Goal: Communication & Community: Answer question/provide support

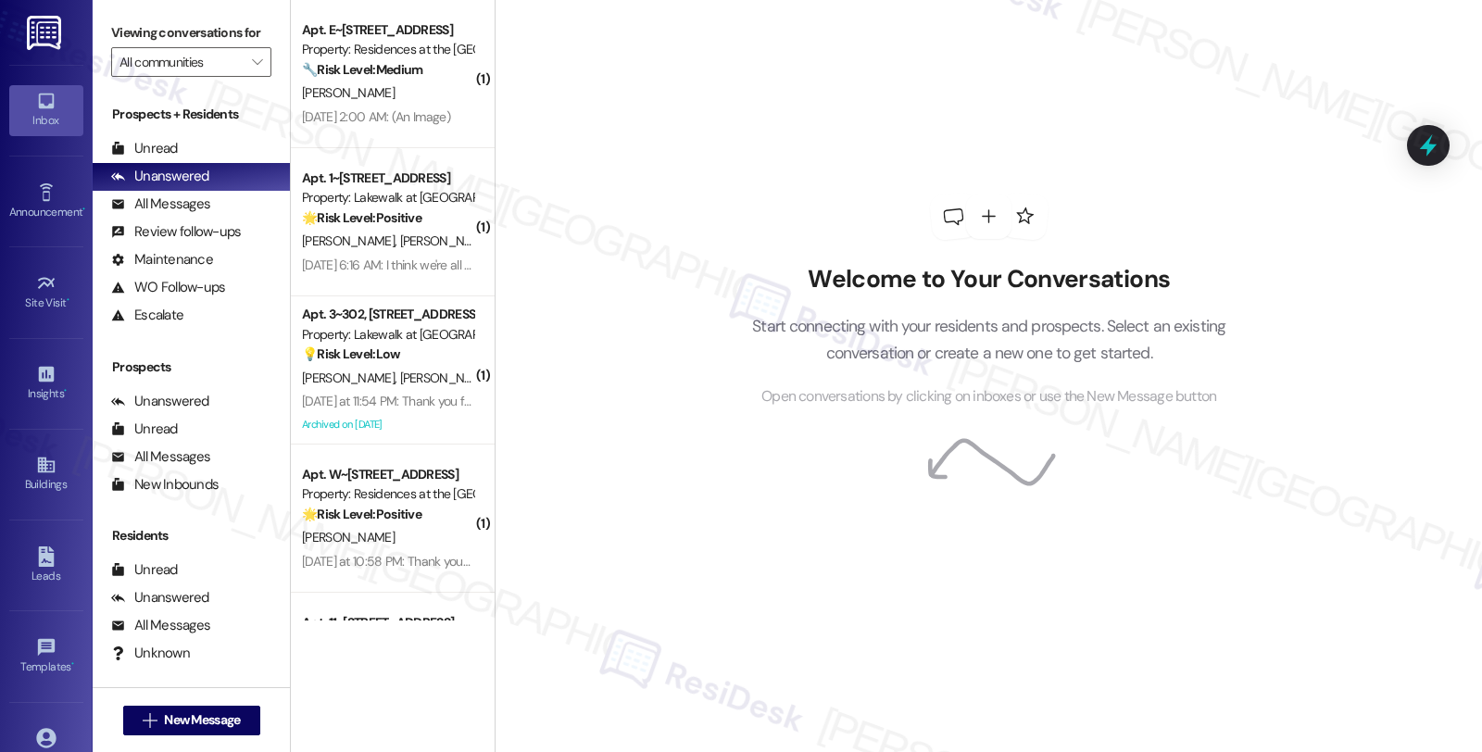
scroll to position [417, 0]
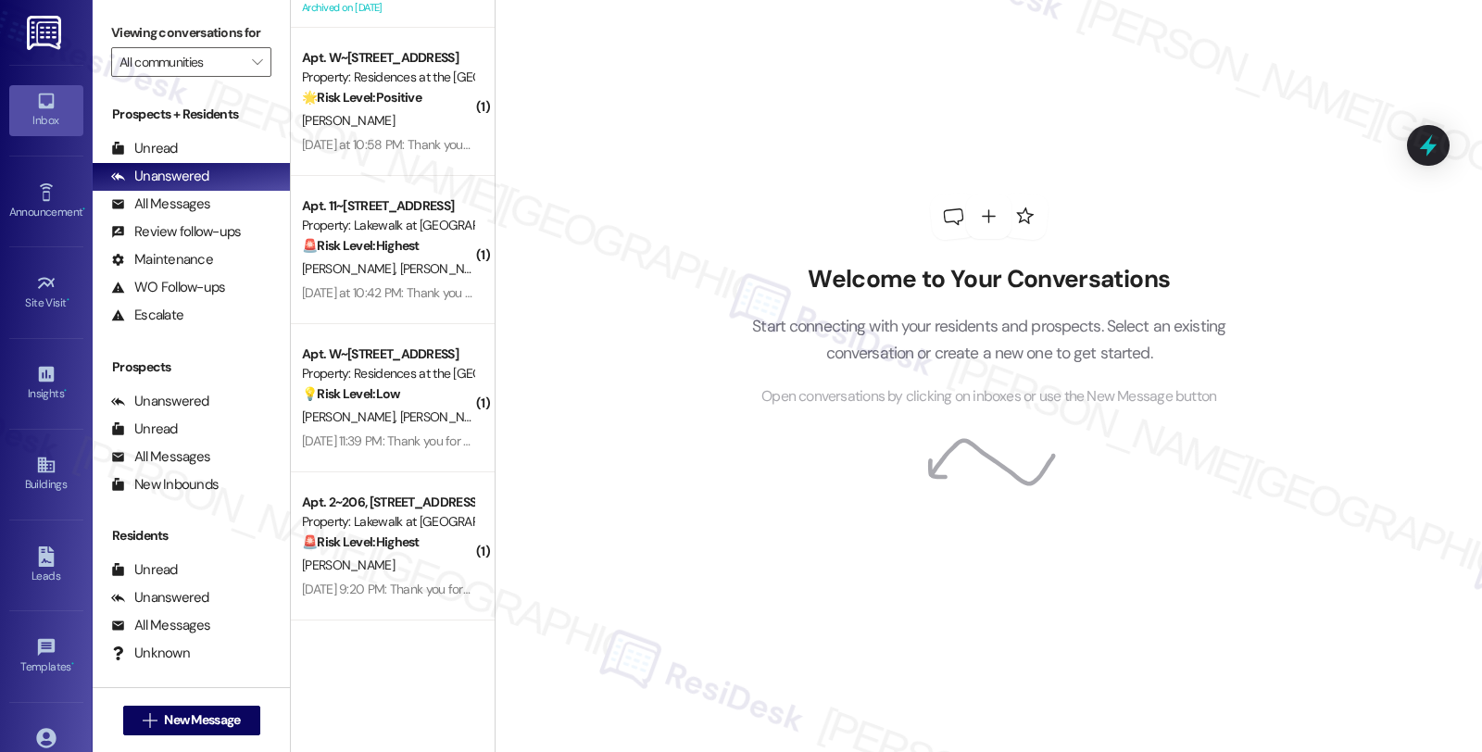
click at [380, 260] on div "[PERSON_NAME] [PERSON_NAME]" at bounding box center [387, 269] width 175 height 23
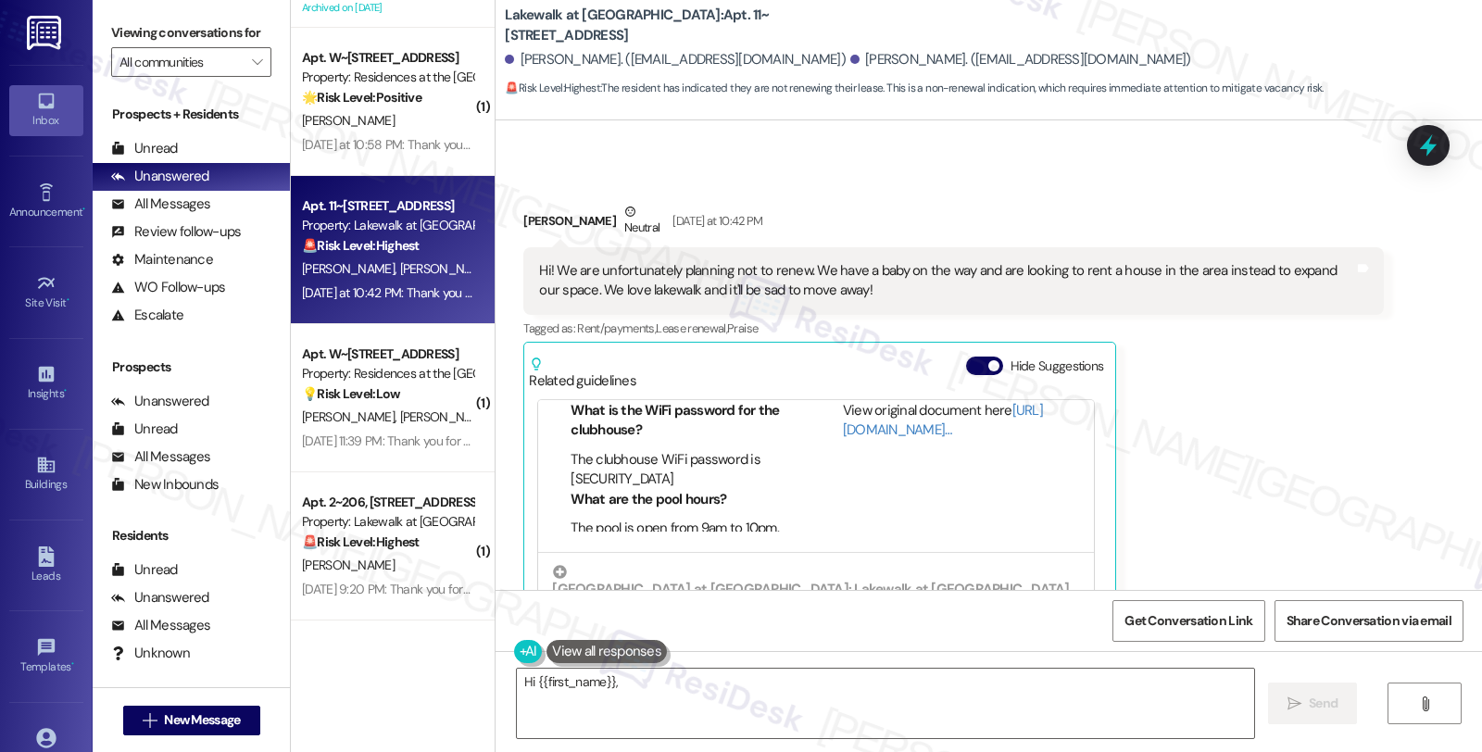
scroll to position [1543, 0]
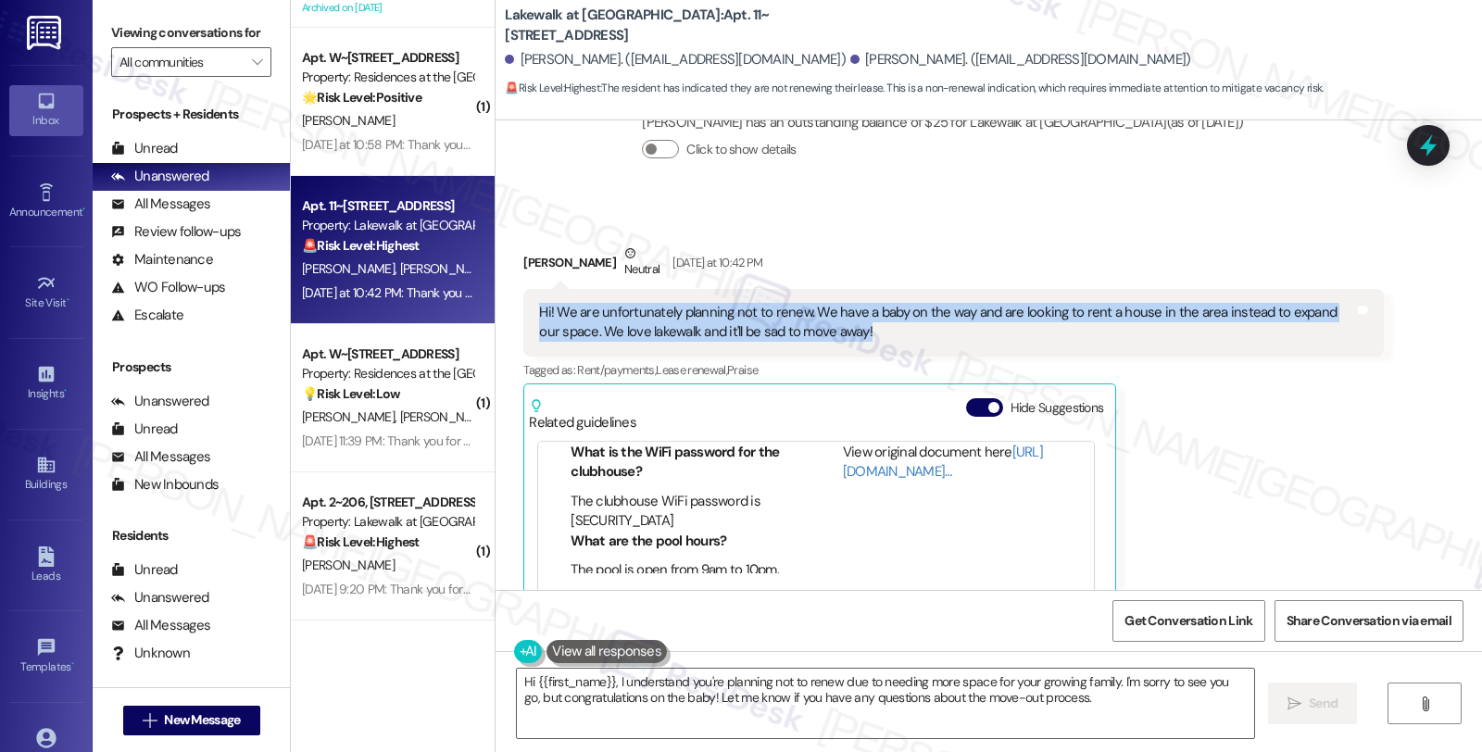
drag, startPoint x: 850, startPoint y: 269, endPoint x: 519, endPoint y: 250, distance: 332.2
click at [523, 289] on div "Hi! We are unfortunately planning not to renew. We have a baby on the way and a…" at bounding box center [953, 323] width 860 height 68
copy div "Hi! We are unfortunately planning not to renew. We have a baby on the way and a…"
click at [645, 688] on textarea "Hi {{first_name}}, I understand you're planning not to renew due to needing mor…" at bounding box center [885, 703] width 737 height 69
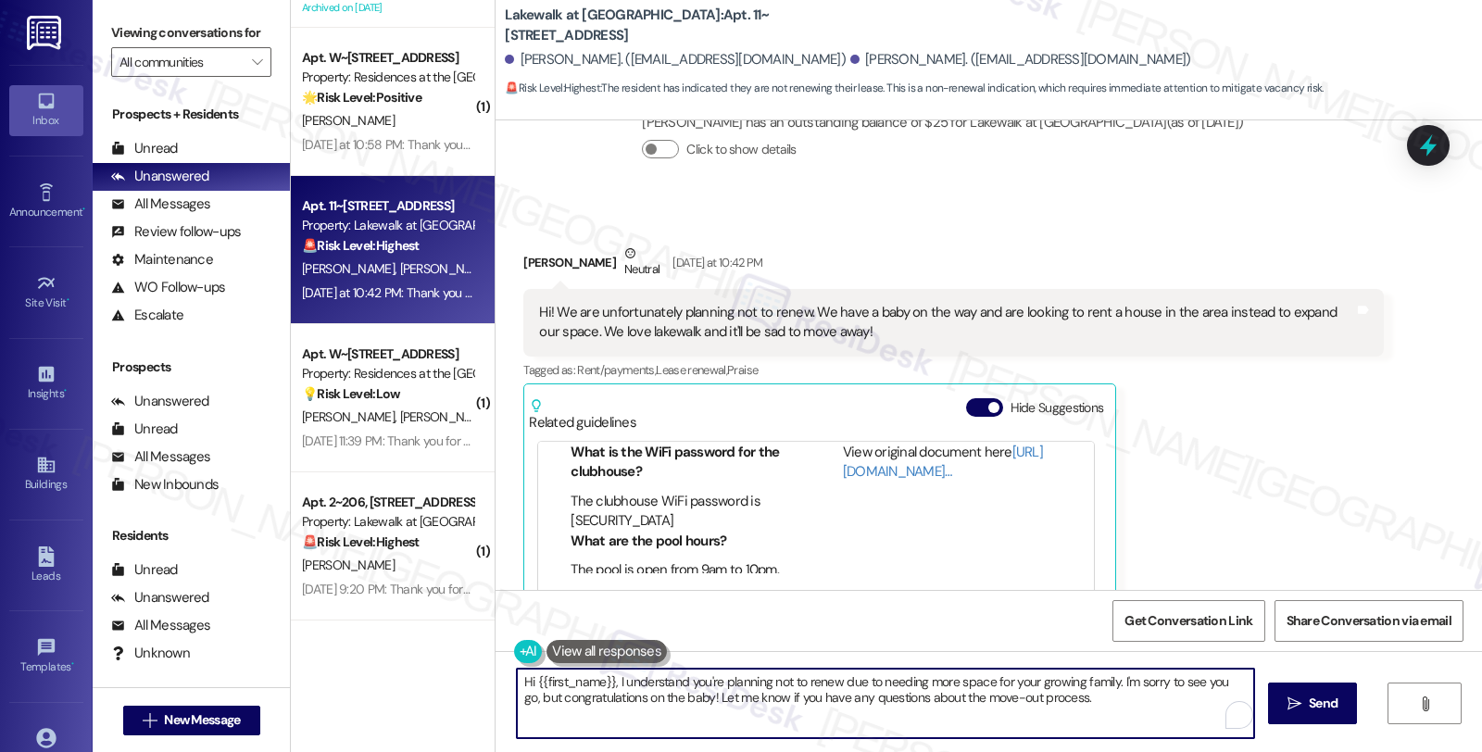
paste textarea "[Resident's Name], congratulations on the wonderful news about your growing fam…"
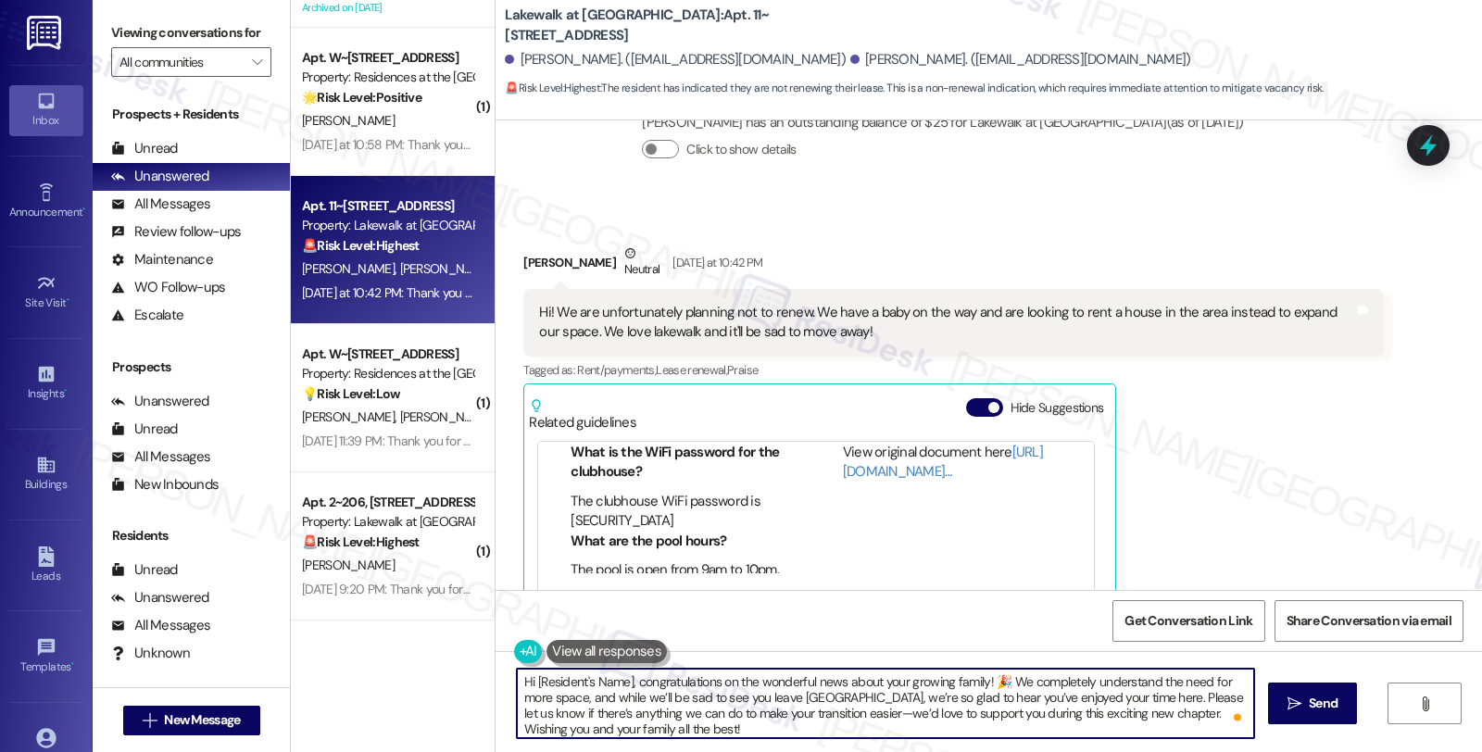
click at [770, 725] on textarea "Hi [Resident's Name], congratulations on the wonderful news about your growing …" at bounding box center [885, 703] width 737 height 69
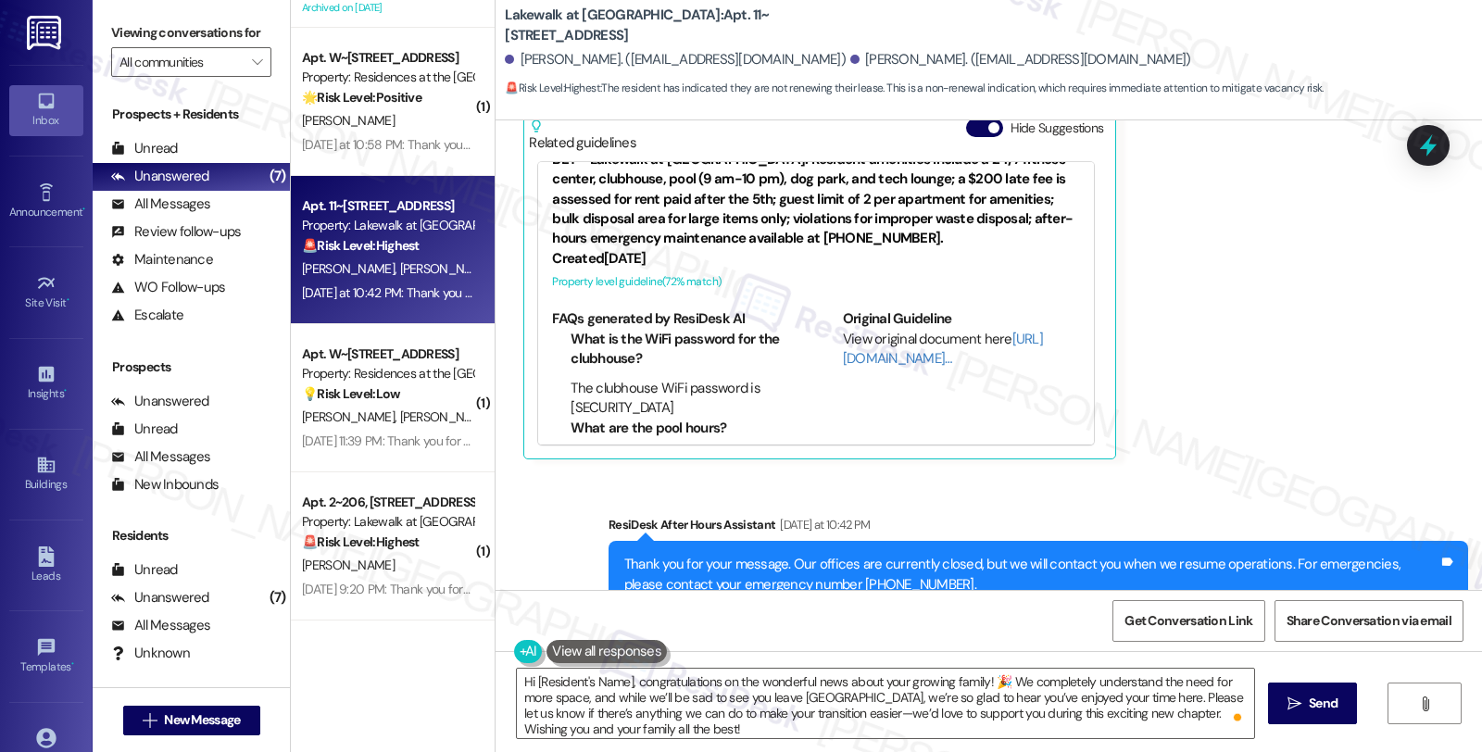
scroll to position [35, 0]
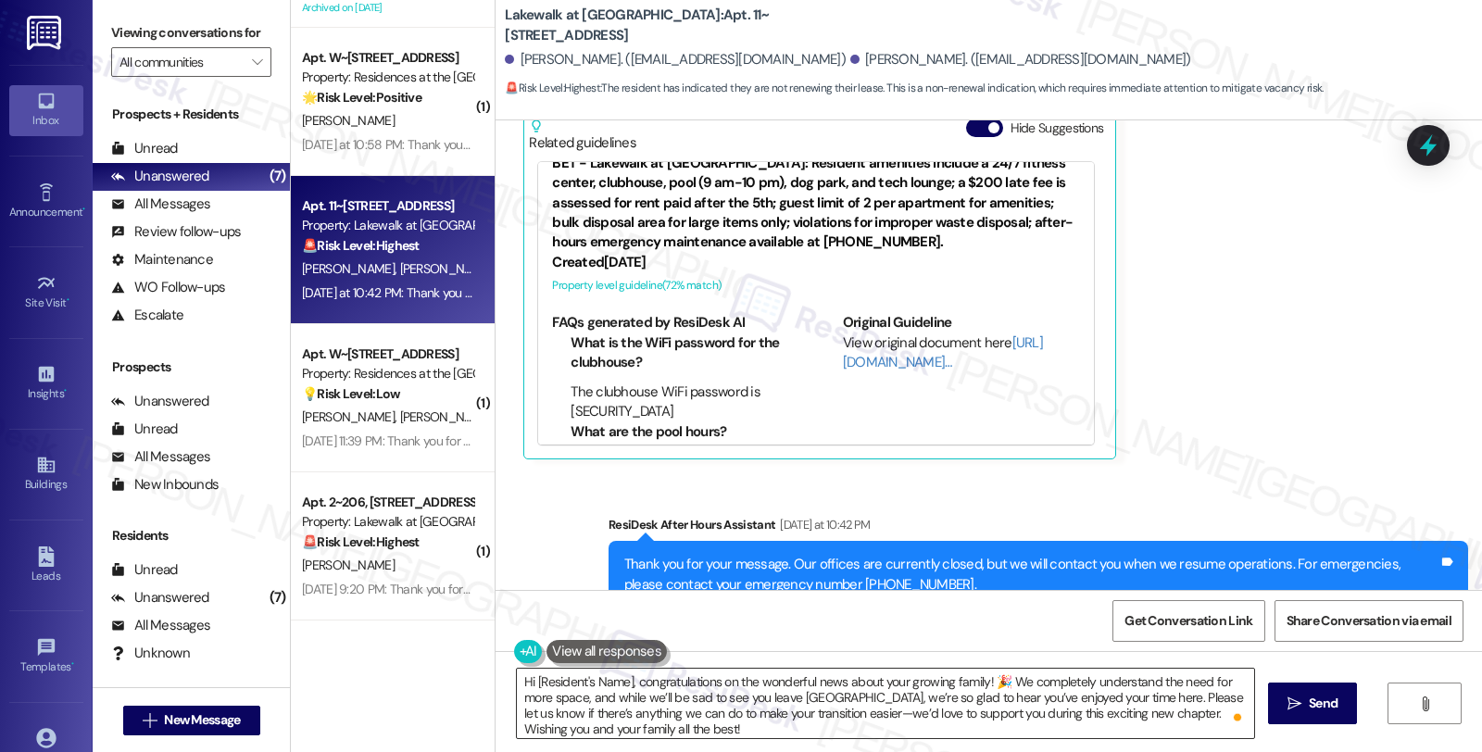
click at [743, 719] on textarea "Hi [Resident's Name], congratulations on the wonderful news about your growing …" at bounding box center [885, 703] width 737 height 69
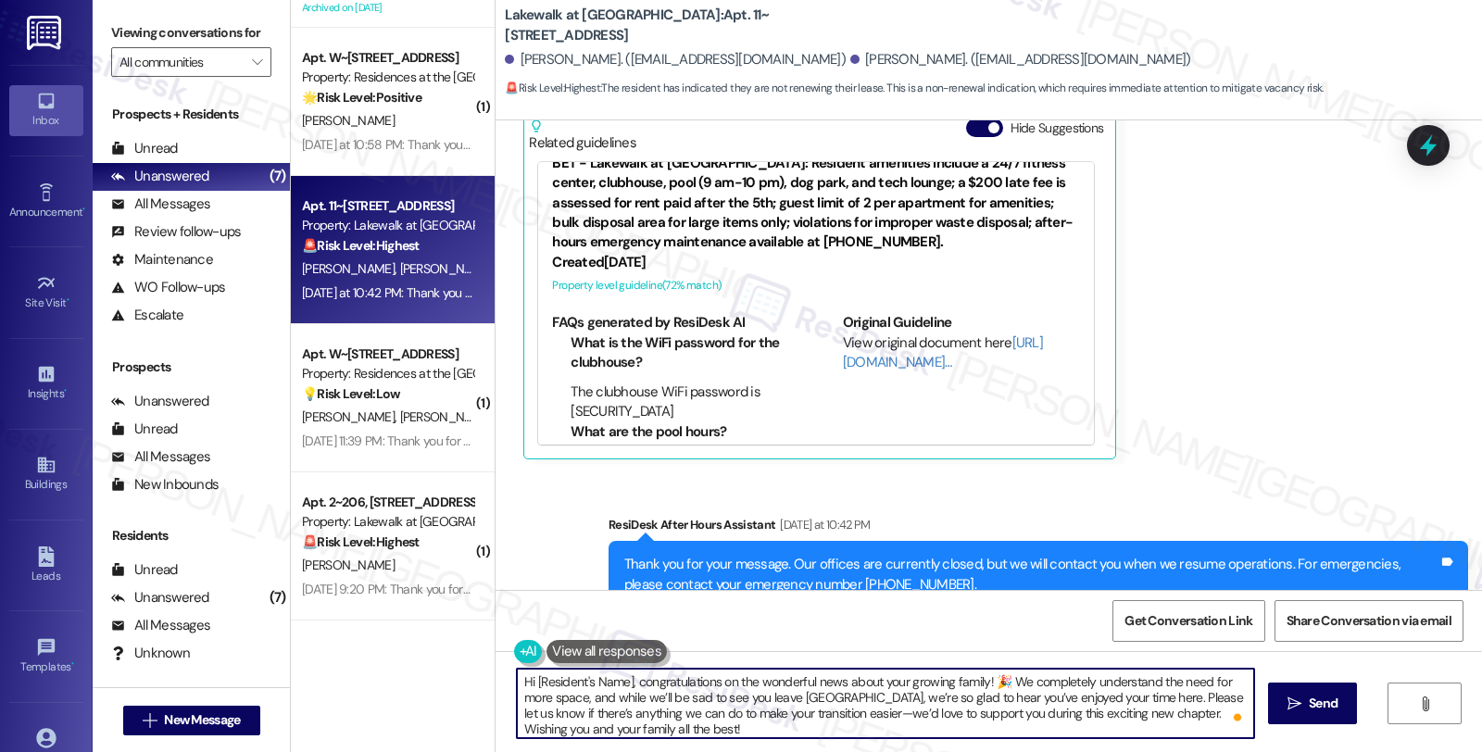
click at [1341, 374] on div "[PERSON_NAME] Neutral [DATE] at 10:42 PM Hi! We are unfortunately planning not …" at bounding box center [953, 212] width 860 height 496
drag, startPoint x: 1122, startPoint y: 699, endPoint x: 1138, endPoint y: 711, distance: 19.3
click at [1138, 711] on textarea "Hi [Resident's Name], congratulations on the wonderful news about your growing …" at bounding box center [885, 703] width 737 height 69
click at [692, 727] on textarea "Hi [Resident's Name], congratulations on the wonderful news about your growing …" at bounding box center [885, 703] width 737 height 69
click at [887, 717] on textarea "Hi [Resident's Name], congratulations on the wonderful news about your growing …" at bounding box center [885, 703] width 737 height 69
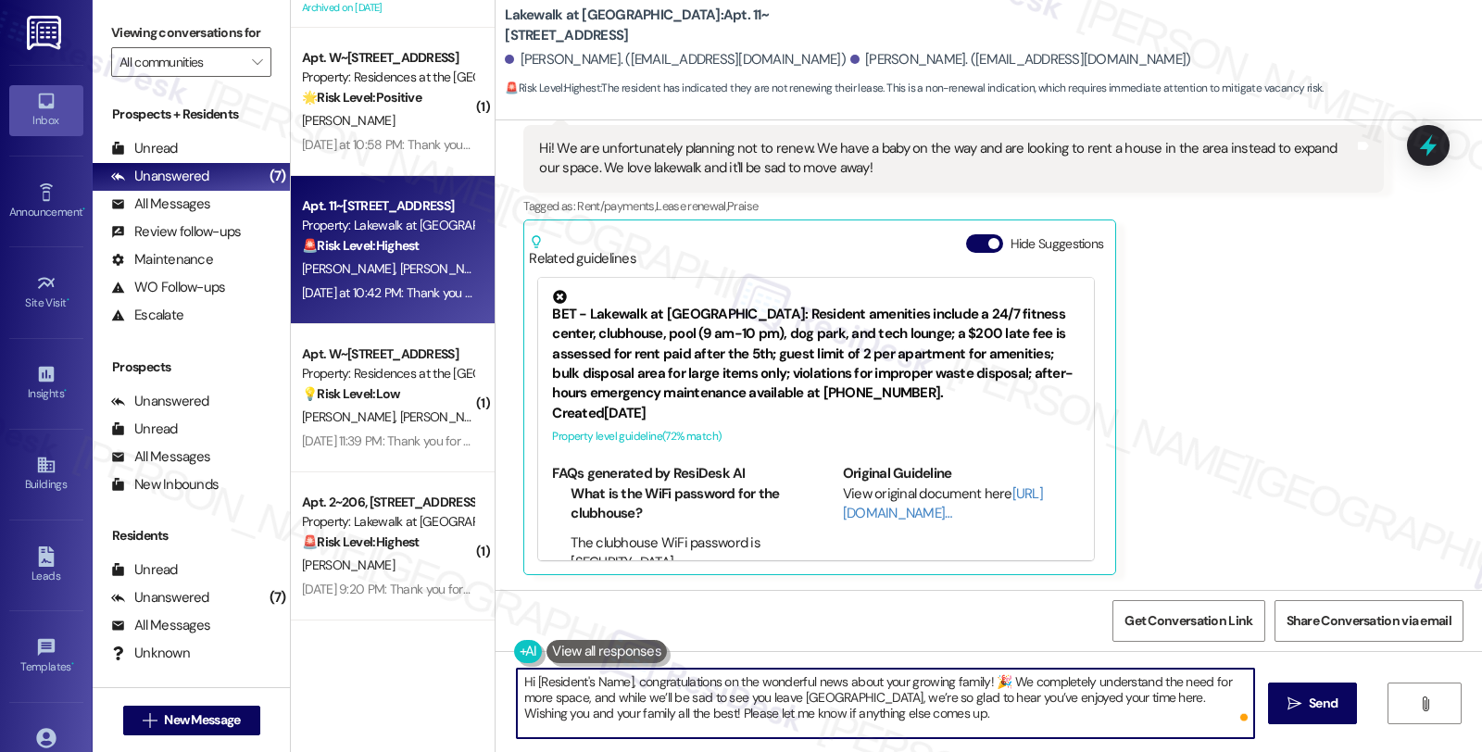
scroll to position [1515, 0]
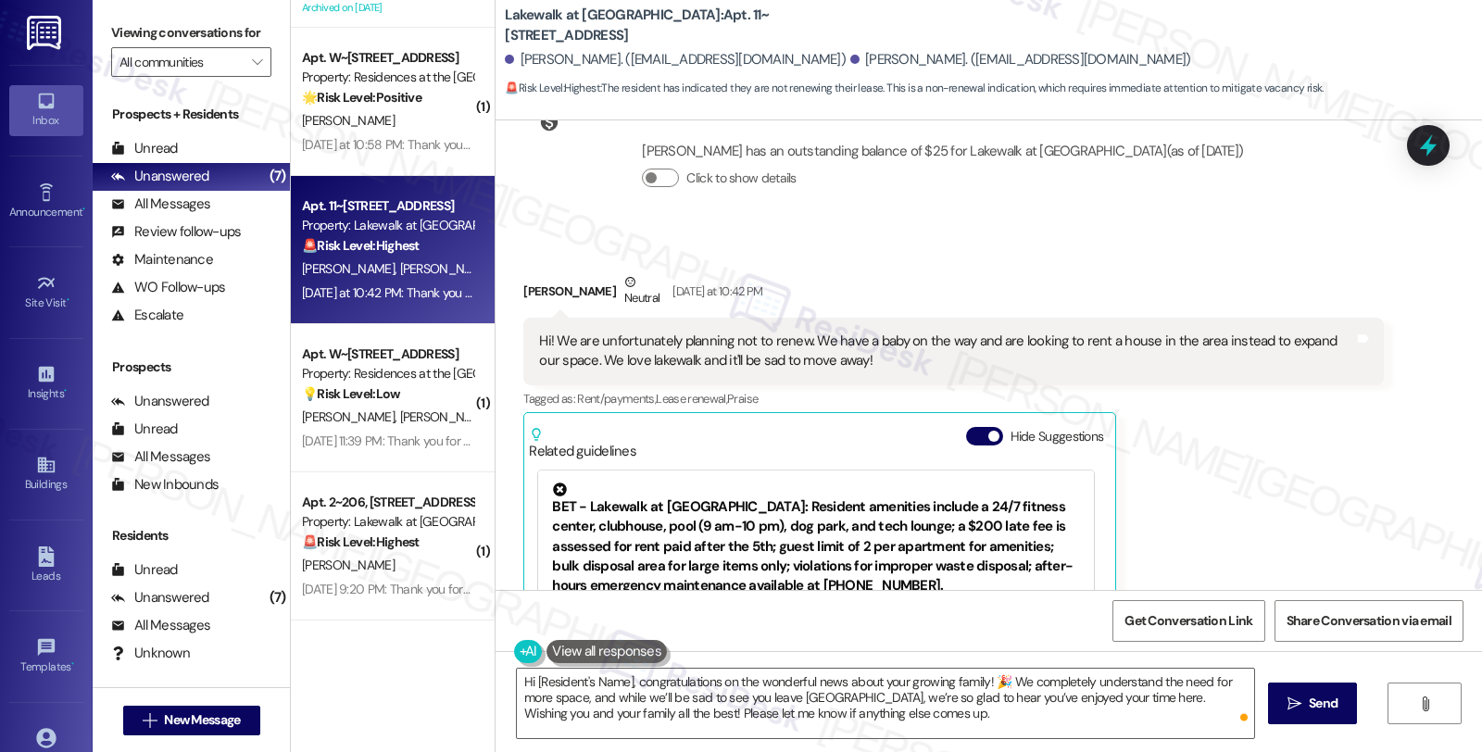
click at [523, 272] on div "[PERSON_NAME] Neutral [DATE] at 10:42 PM" at bounding box center [953, 294] width 860 height 45
copy div "Cali"
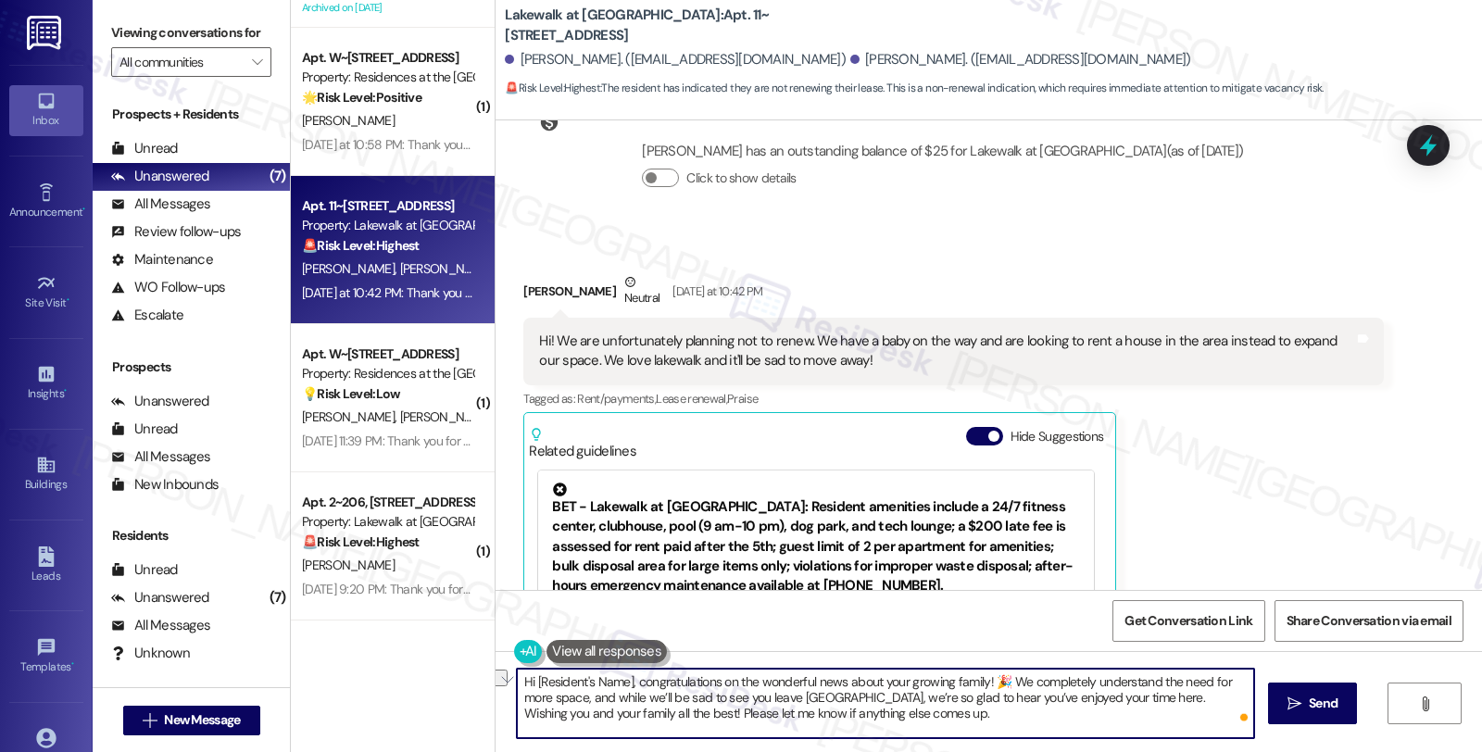
drag, startPoint x: 523, startPoint y: 679, endPoint x: 621, endPoint y: 681, distance: 97.3
click at [621, 681] on textarea "Hi [Resident's Name], congratulations on the wonderful news about your growing …" at bounding box center [885, 703] width 737 height 69
paste textarea "Cali"
type textarea "Hi [PERSON_NAME], congratulations on the wonderful news about your growing fami…"
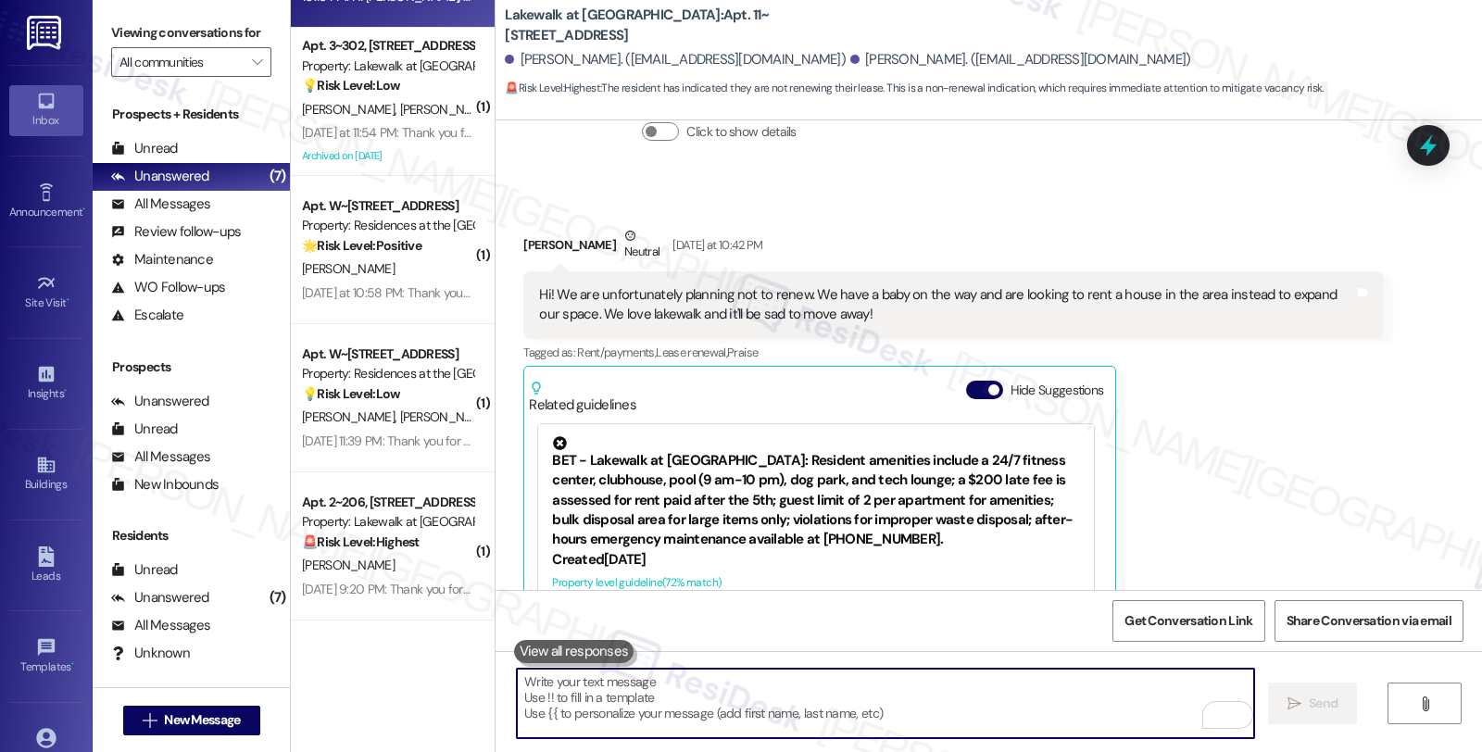
scroll to position [1580, 0]
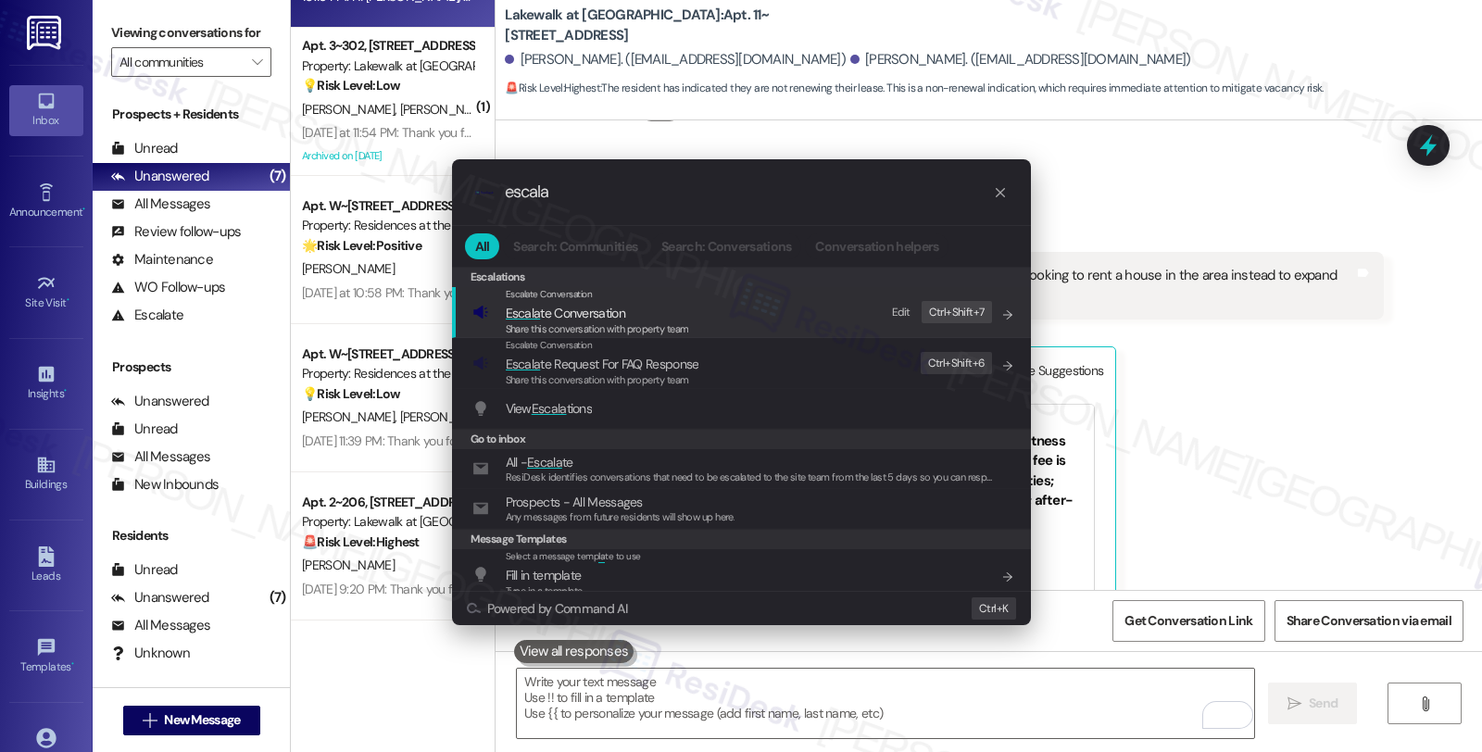
type input "escala"
click at [560, 295] on span "Escalate Conversation" at bounding box center [549, 294] width 87 height 12
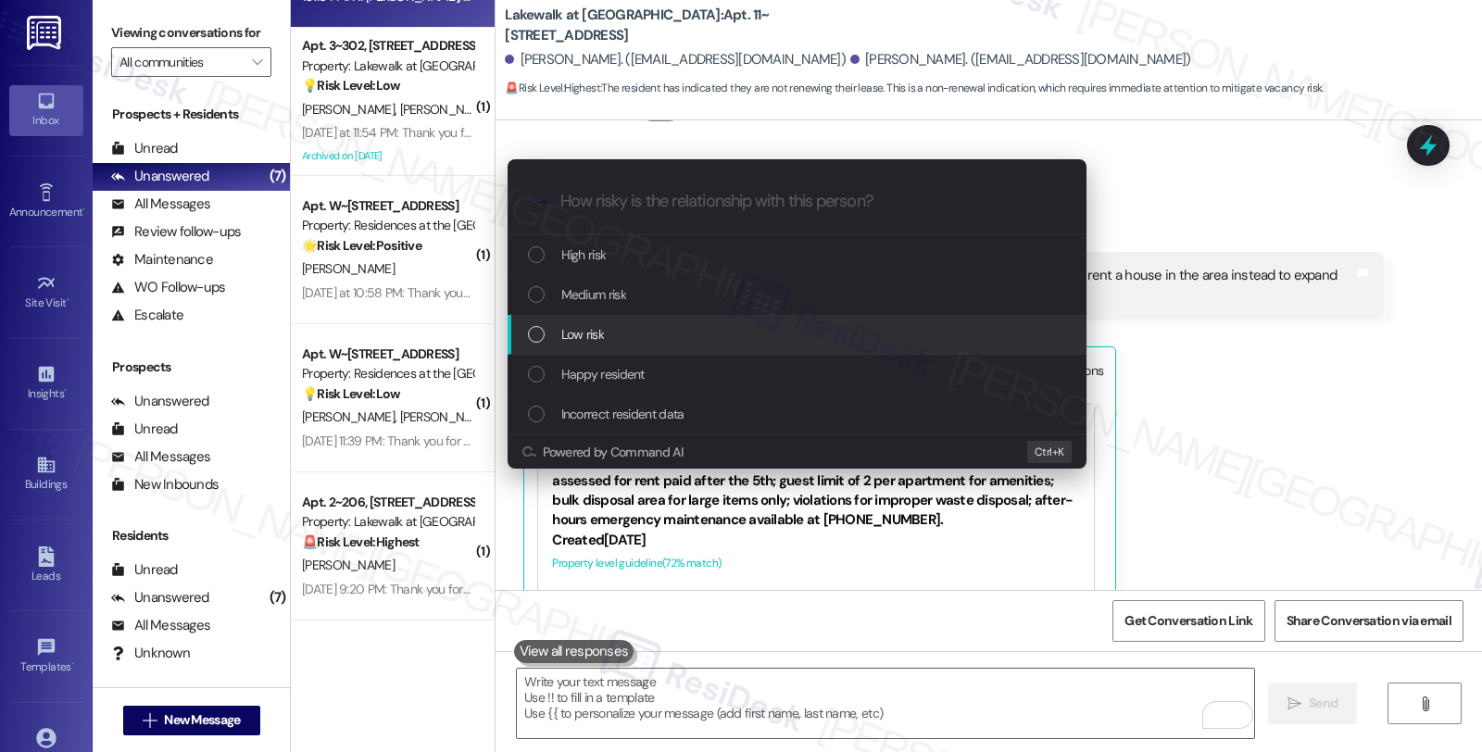
click at [581, 336] on span "Low risk" at bounding box center [582, 334] width 43 height 20
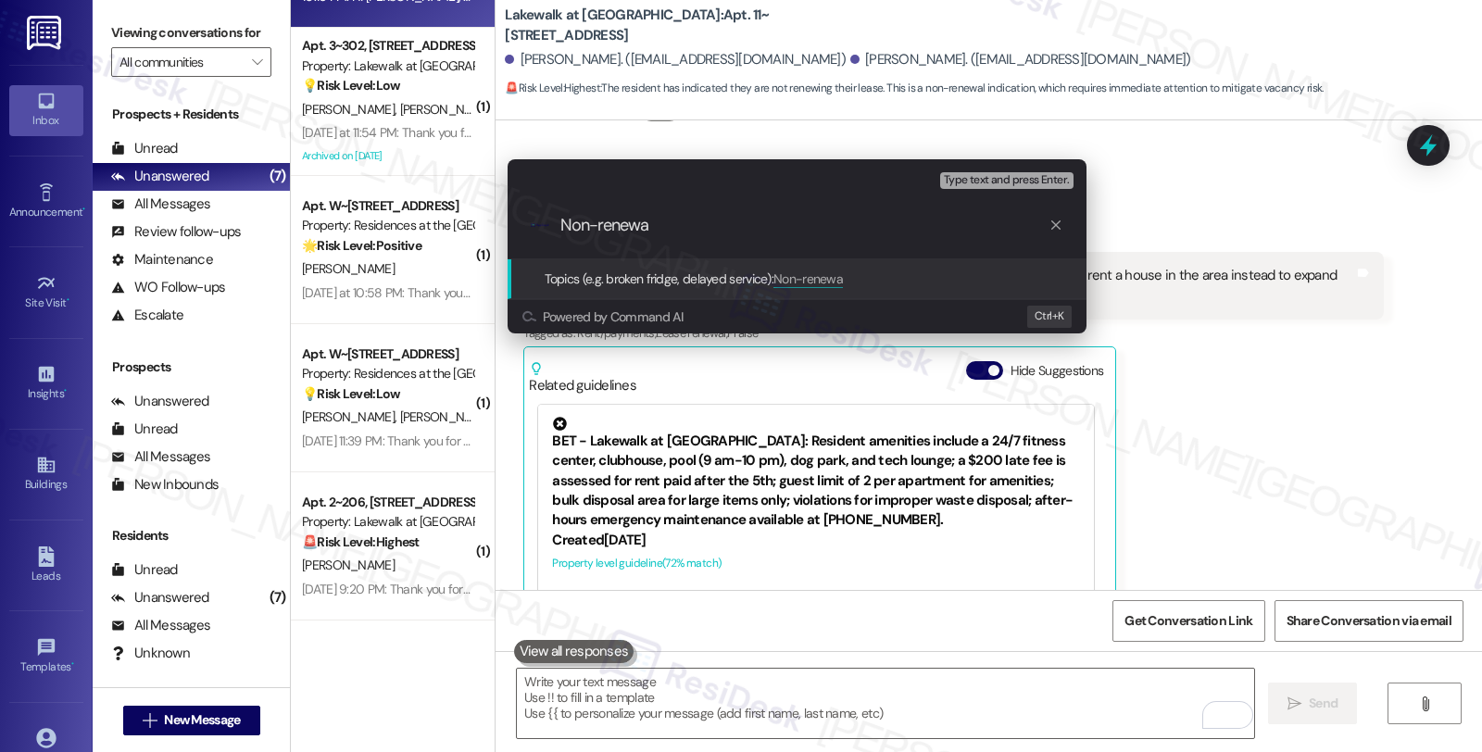
type input "Non-renewal"
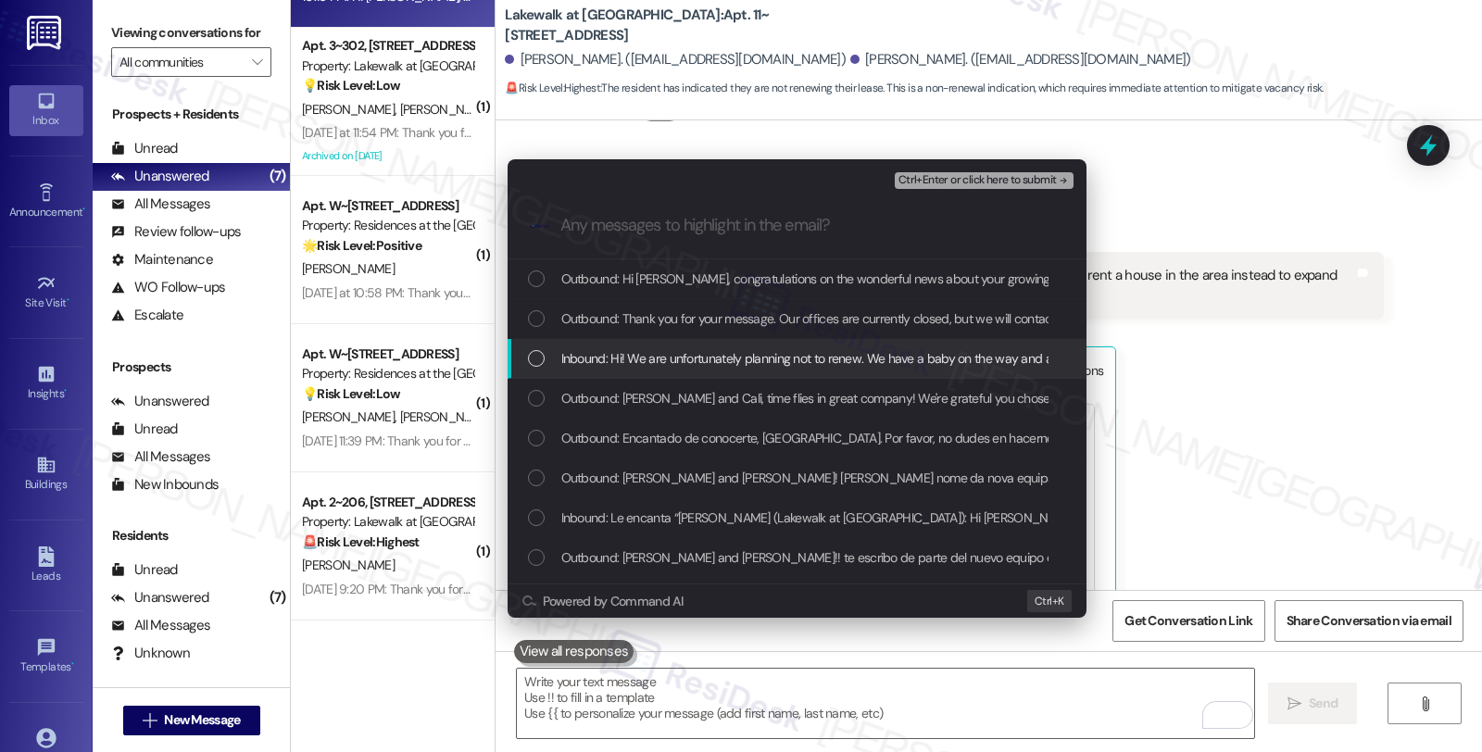
click at [585, 358] on span "Inbound: Hi! We are unfortunately planning not to renew. We have a baby on the …" at bounding box center [1112, 358] width 1103 height 20
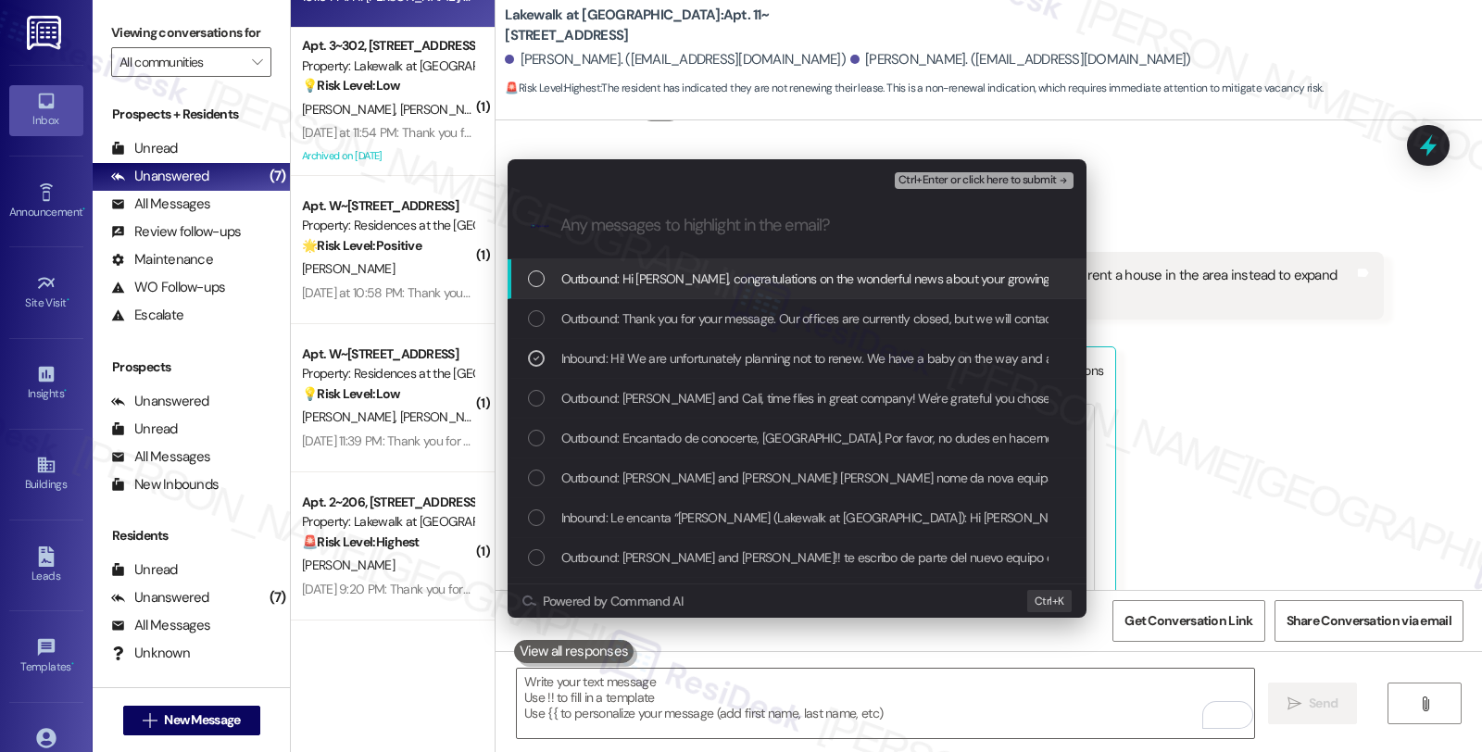
click at [975, 179] on span "Ctrl+Enter or click here to submit" at bounding box center [978, 180] width 158 height 13
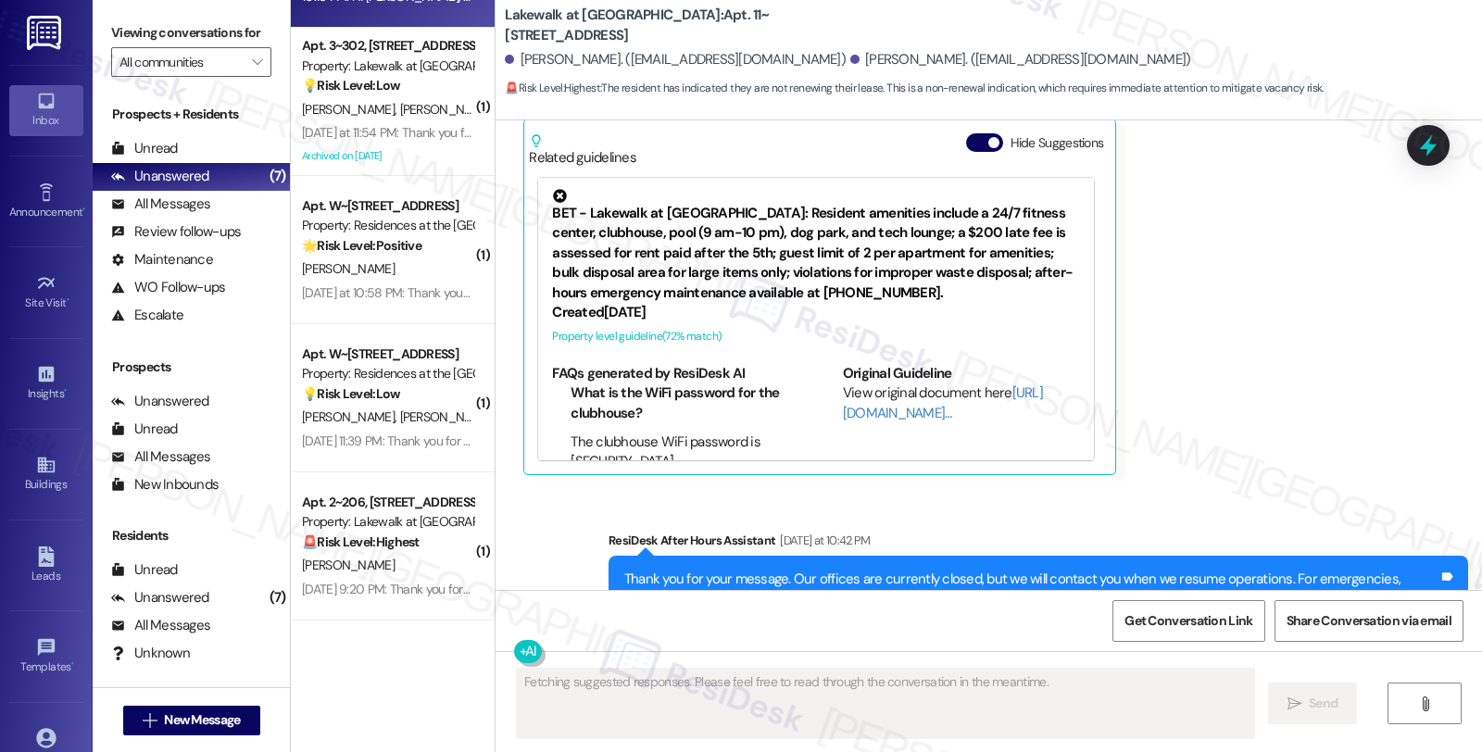
scroll to position [2019, 0]
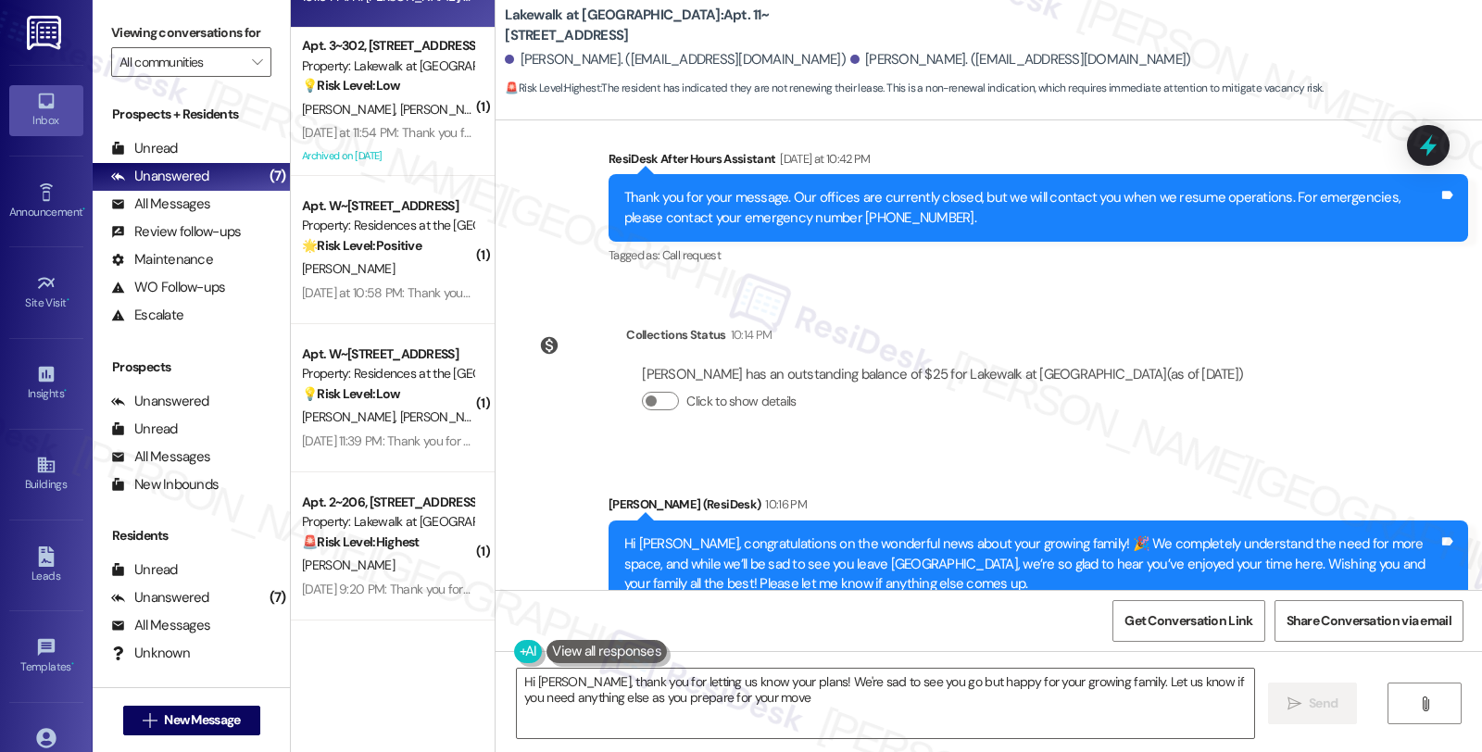
type textarea "Hi [PERSON_NAME], thank you for letting us know your plans! We're sad to see yo…"
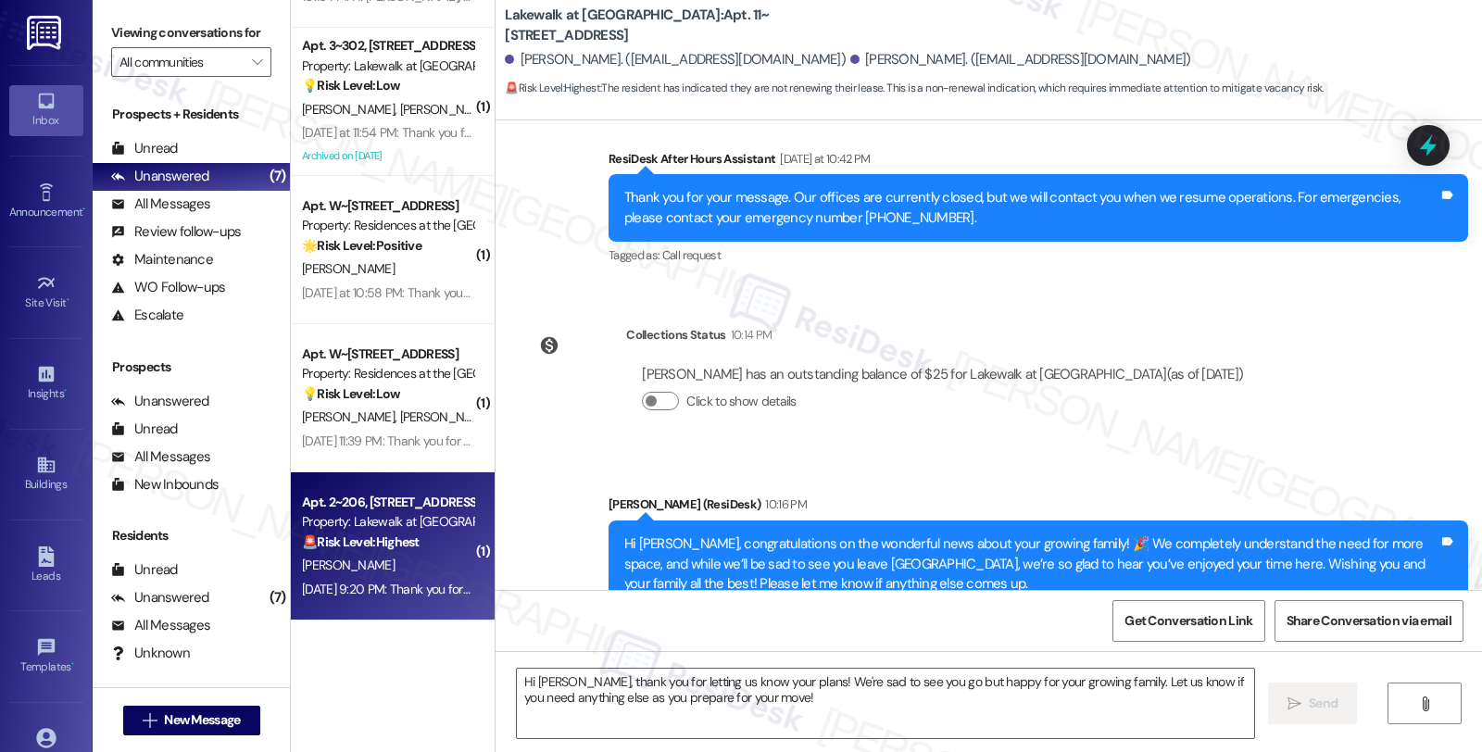
type textarea "Fetching suggested responses. Please feel free to read through the conversation…"
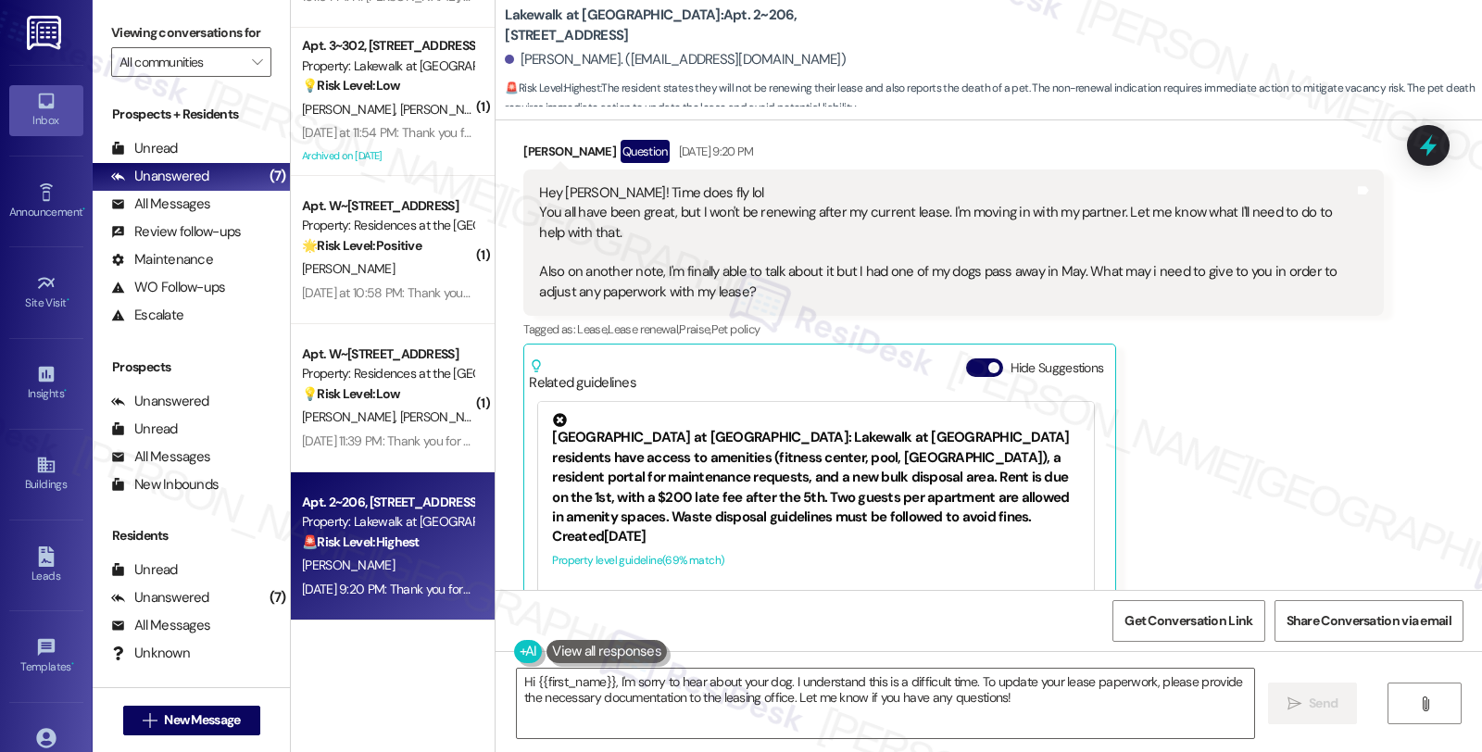
scroll to position [473, 0]
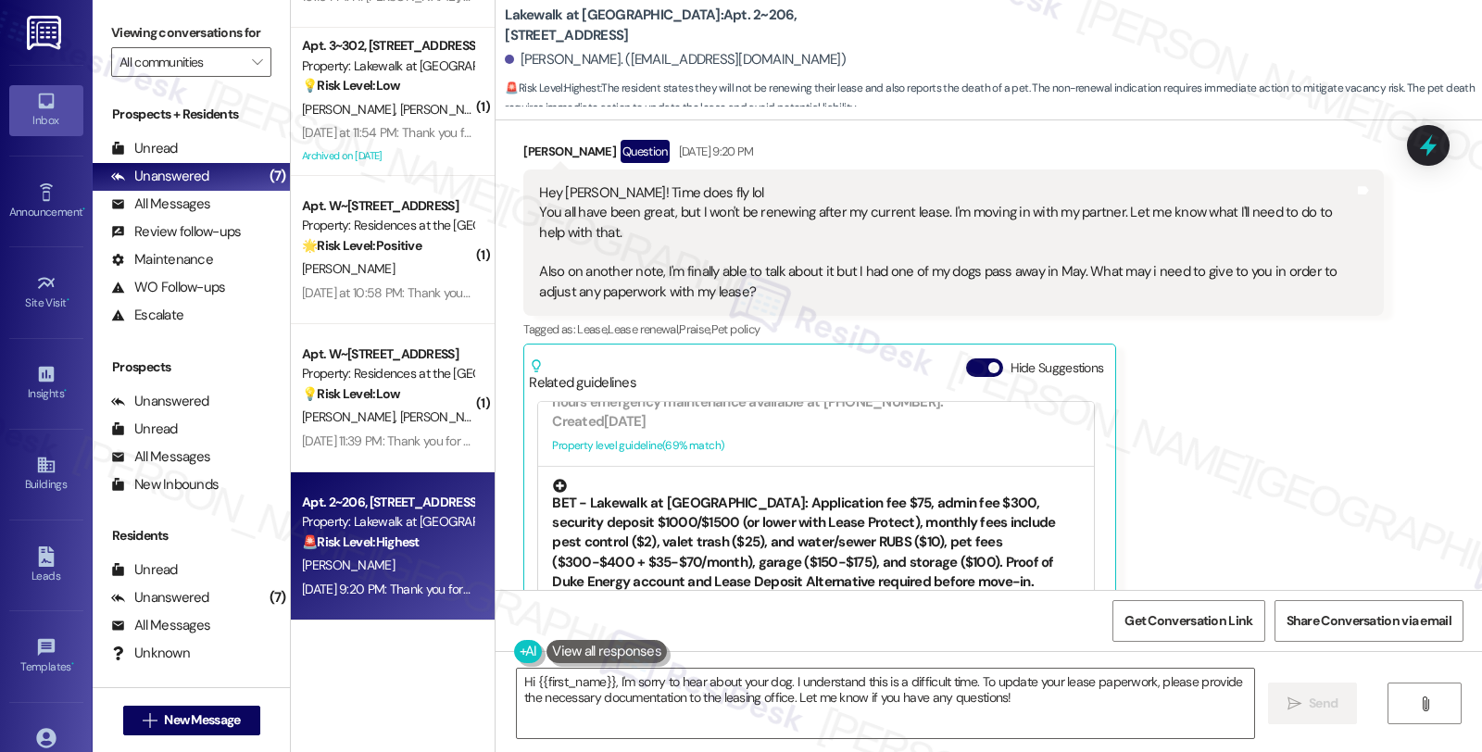
click at [837, 523] on div "BET - Lakewalk at [GEOGRAPHIC_DATA]: Application fee $75, admin fee $300, secur…" at bounding box center [816, 536] width 528 height 114
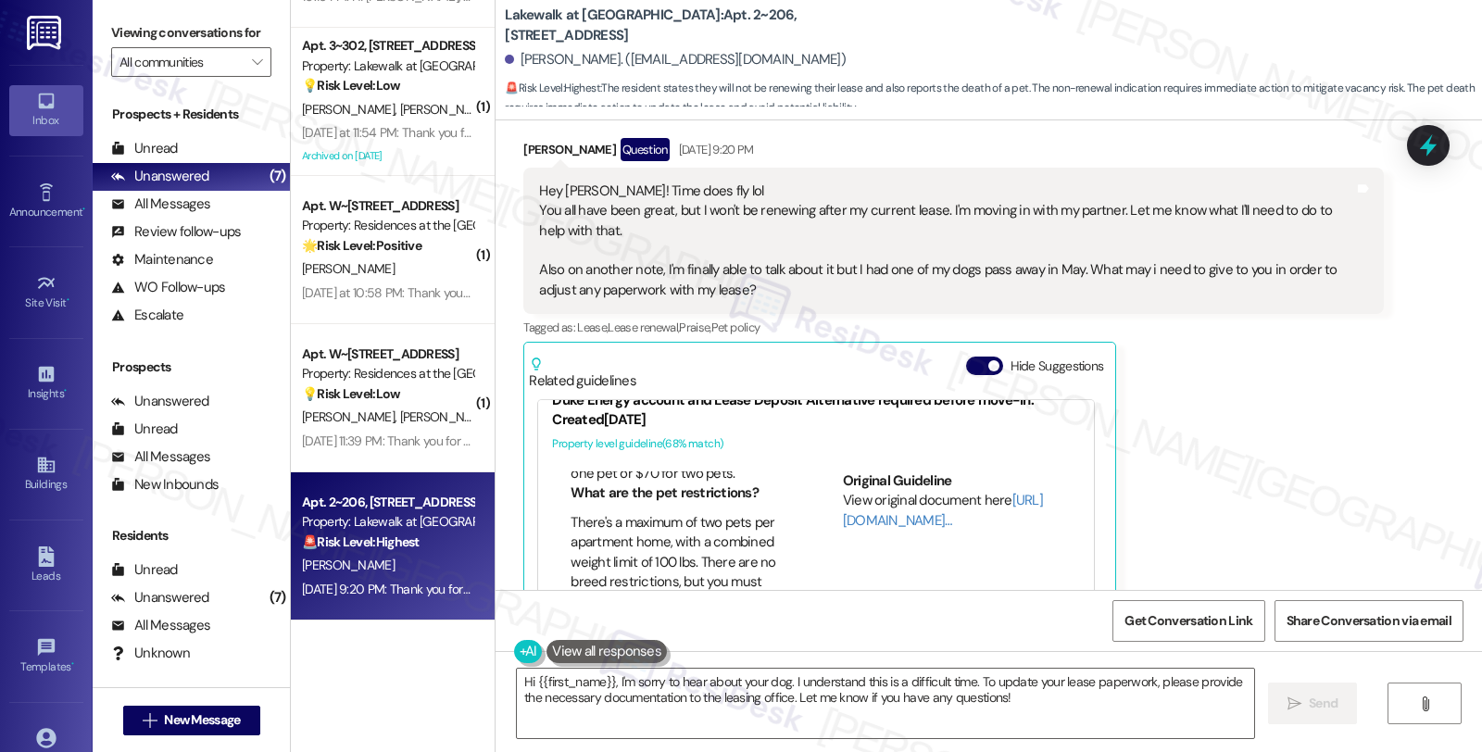
scroll to position [670, 0]
click at [1221, 450] on div "[PERSON_NAME] Question [DATE] 9:20 PM Hey [PERSON_NAME]! Time does fly lol You …" at bounding box center [953, 418] width 860 height 560
click at [831, 730] on textarea "Hi {{first_name}}, I'm sorry to hear about your dog. I understand this is a dif…" at bounding box center [885, 703] width 737 height 69
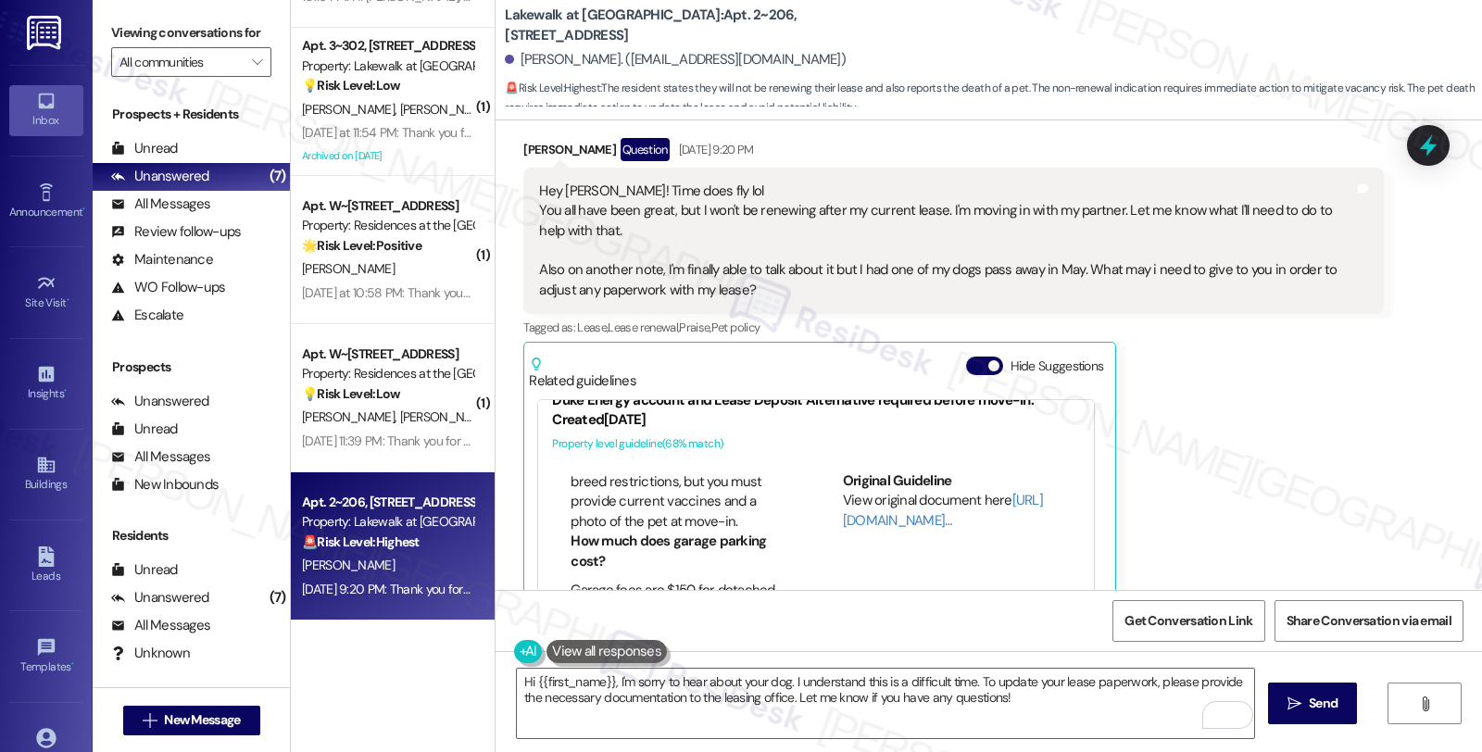
click at [1371, 437] on div "[PERSON_NAME] Question [DATE] 9:20 PM Hey [PERSON_NAME]! Time does fly lol You …" at bounding box center [953, 418] width 860 height 560
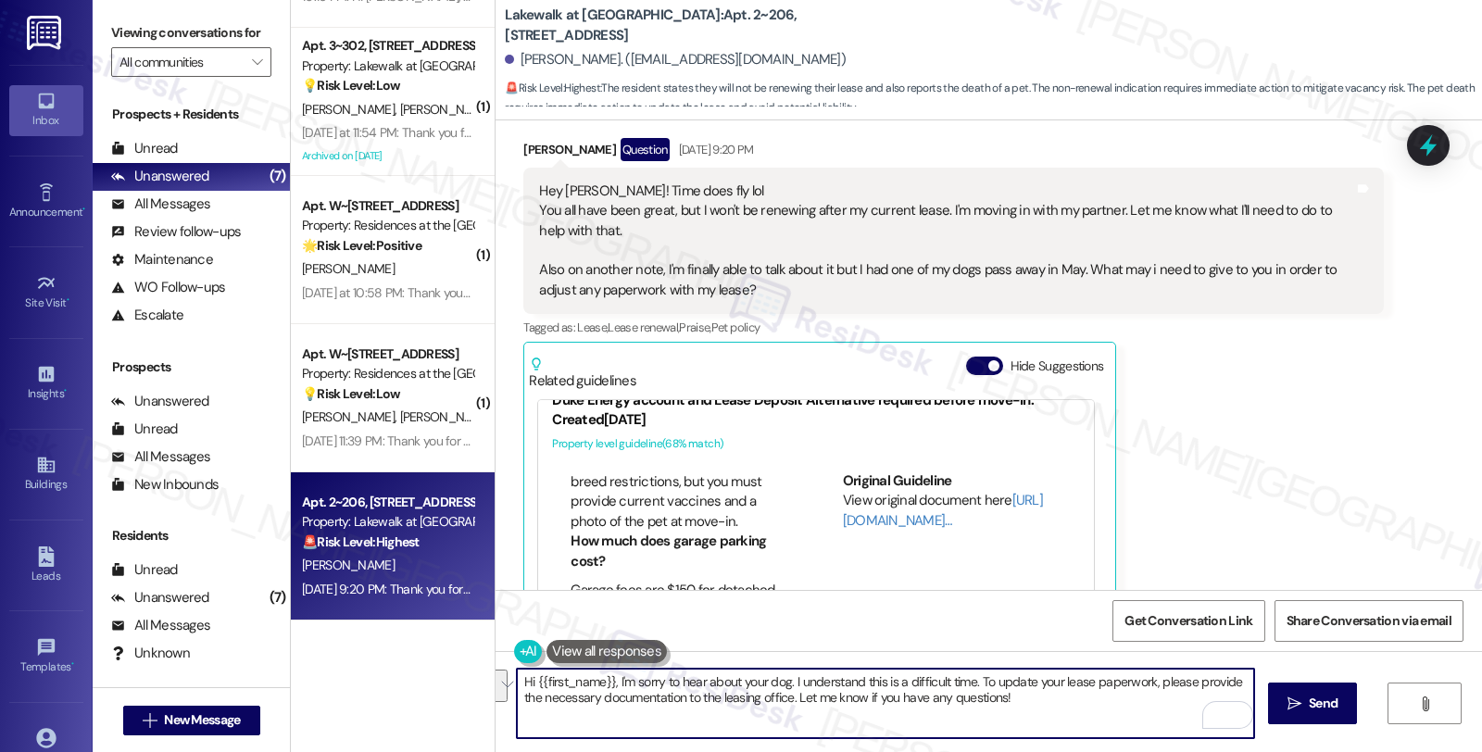
drag, startPoint x: 971, startPoint y: 687, endPoint x: 1056, endPoint y: 695, distance: 85.5
click at [1056, 695] on textarea "Hi {{first_name}}, I'm sorry to hear about your dog. I understand this is a dif…" at bounding box center [885, 703] width 737 height 69
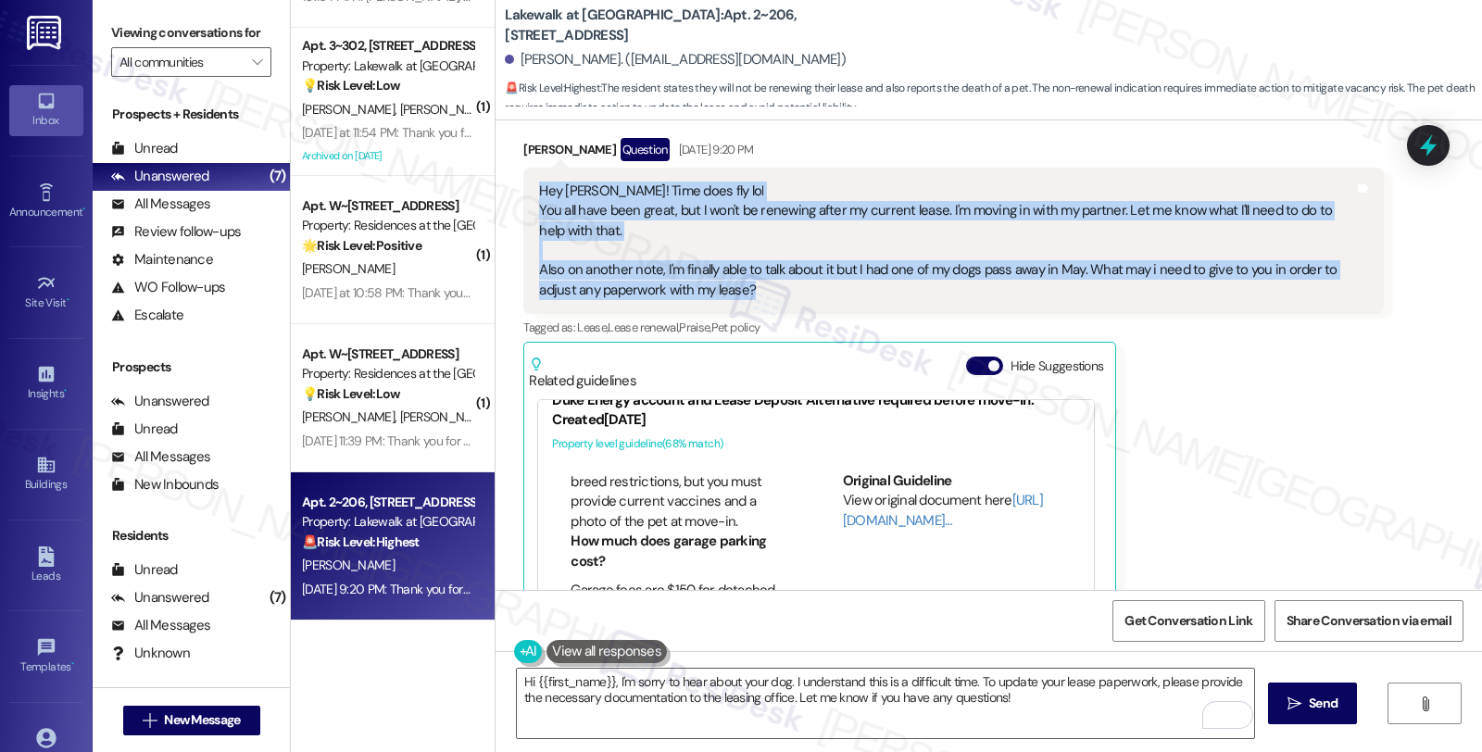
drag, startPoint x: 789, startPoint y: 272, endPoint x: 504, endPoint y: 177, distance: 300.9
click at [510, 177] on div "Received via SMS [PERSON_NAME] Question [DATE] 9:20 PM Hey [PERSON_NAME]! Time …" at bounding box center [953, 417] width 887 height 587
copy div "Hey [PERSON_NAME]! Time does fly lol You all have been great, but I won't be re…"
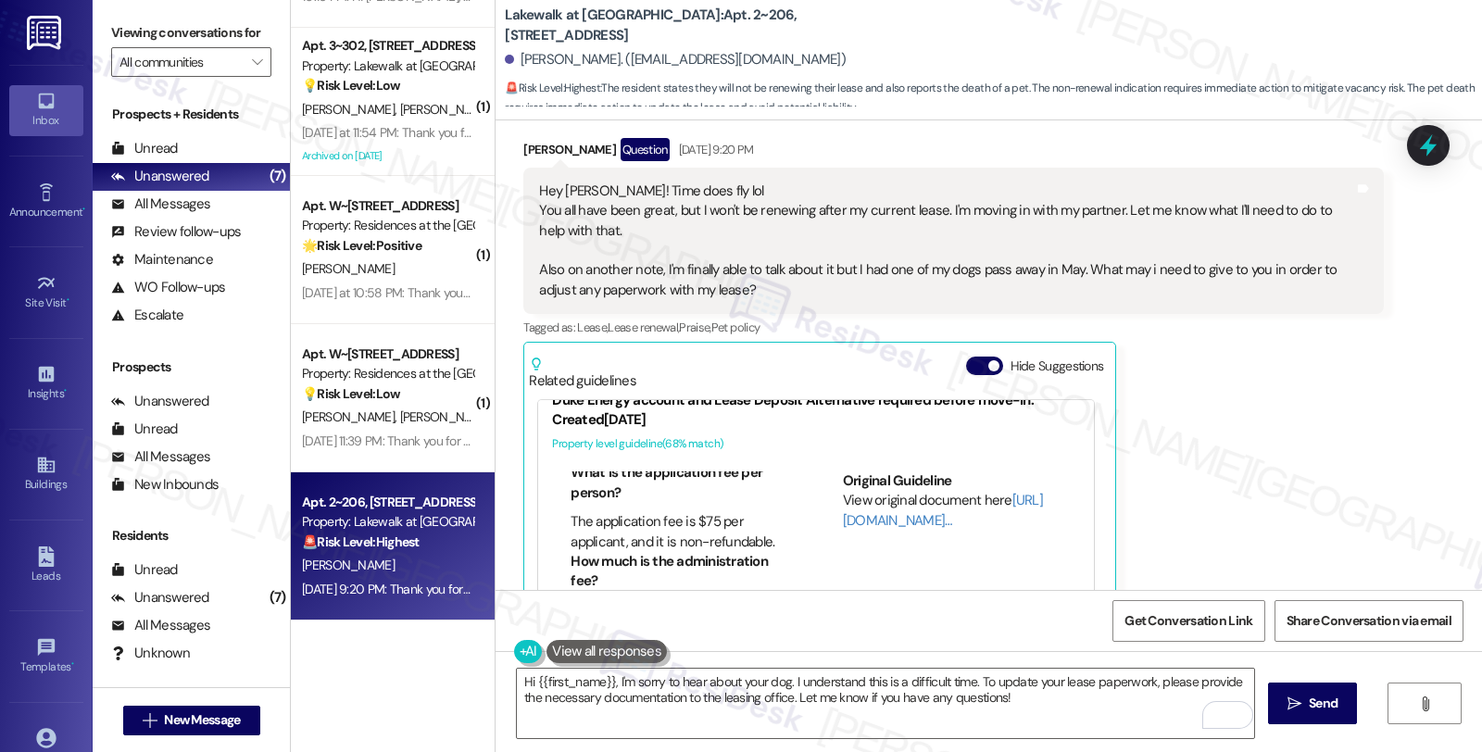
scroll to position [466, 0]
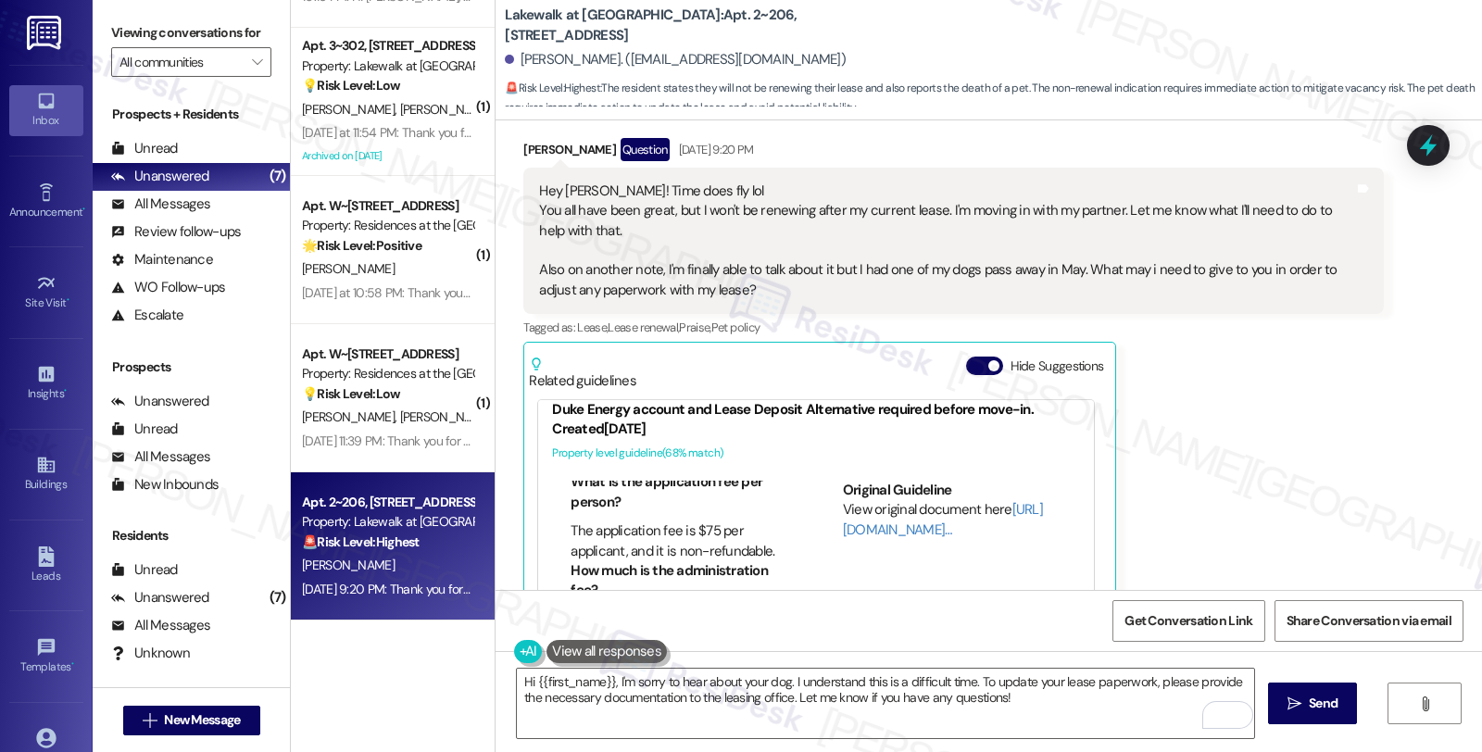
click at [1362, 469] on div "[PERSON_NAME] Question [DATE] 9:20 PM Hey [PERSON_NAME]! Time does fly lol You …" at bounding box center [953, 418] width 860 height 560
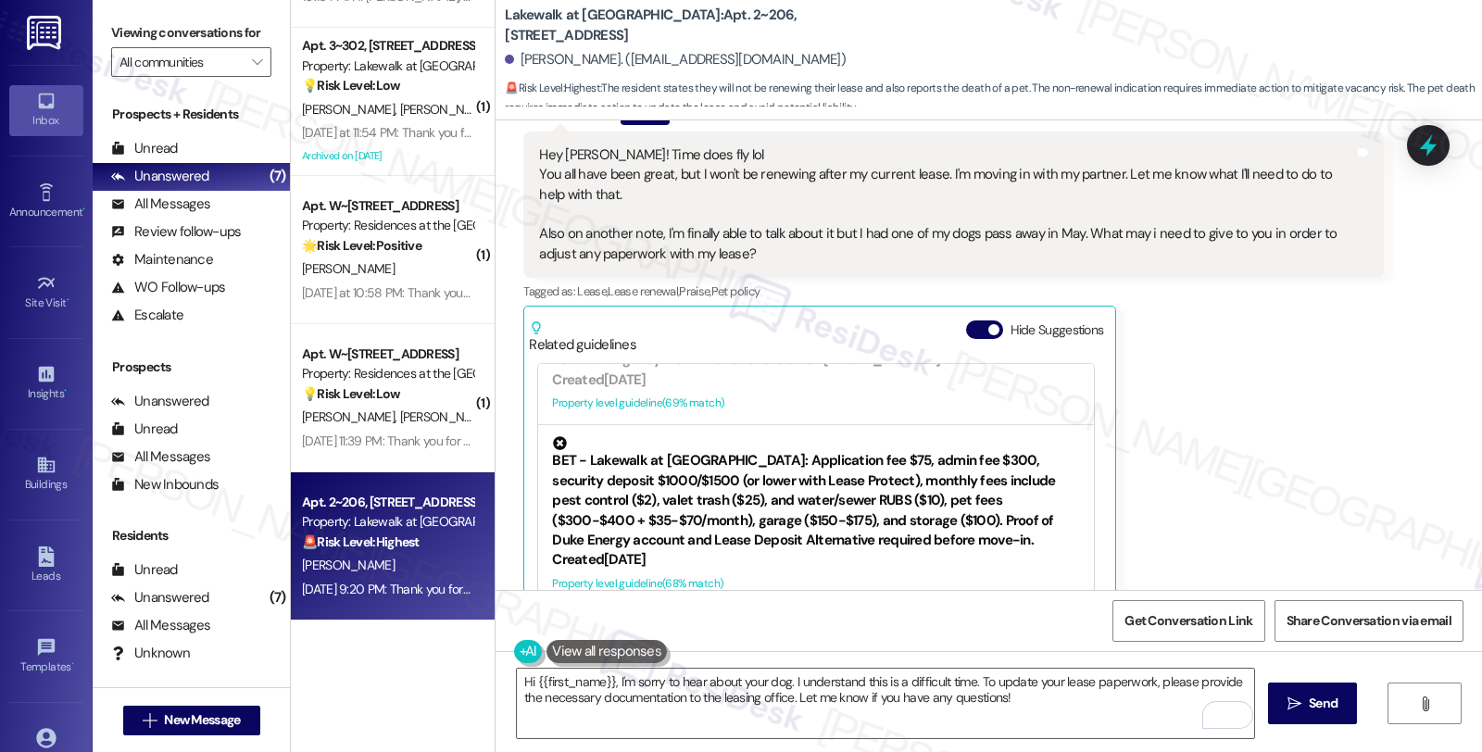
scroll to position [260, 0]
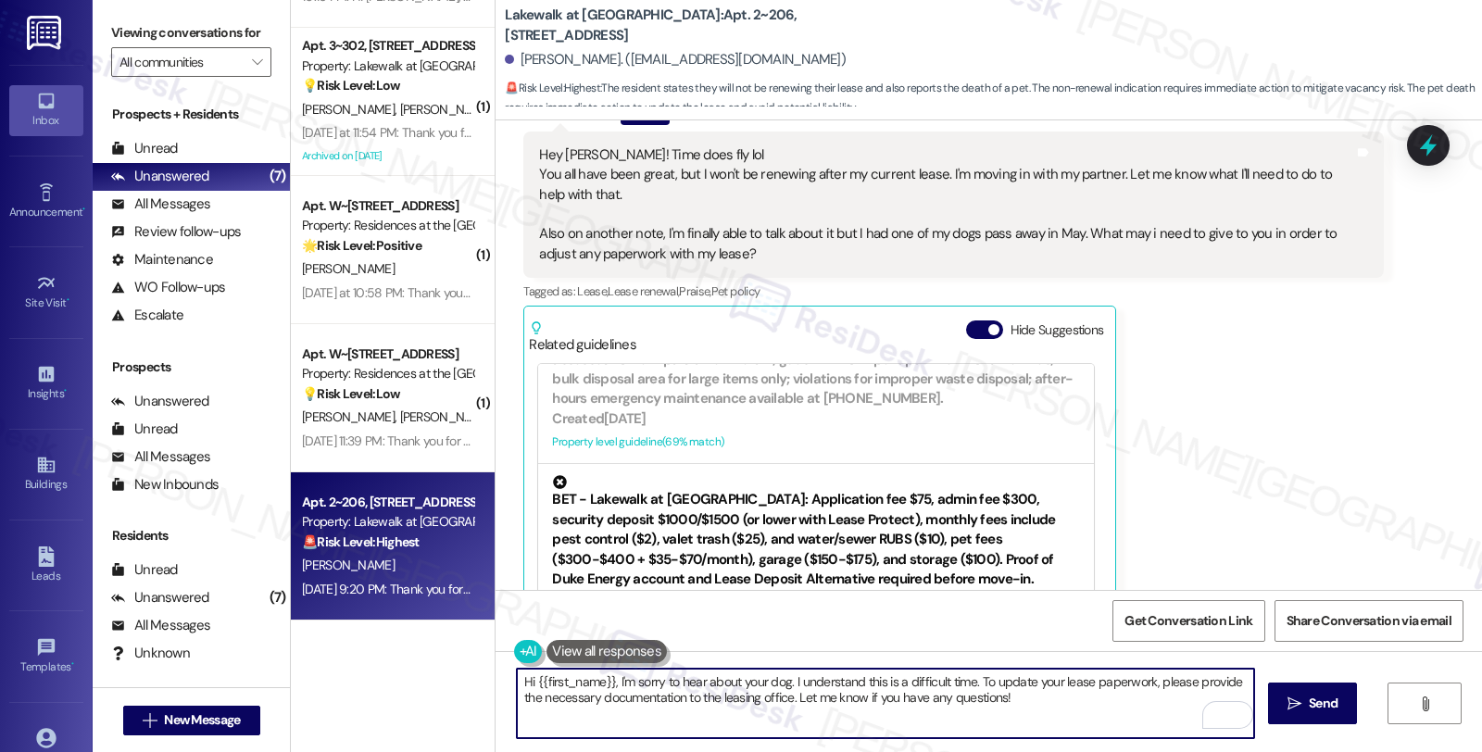
click at [607, 677] on textarea "Hi {{first_name}}, I'm sorry to hear about your dog. I understand this is a dif…" at bounding box center [885, 703] width 737 height 69
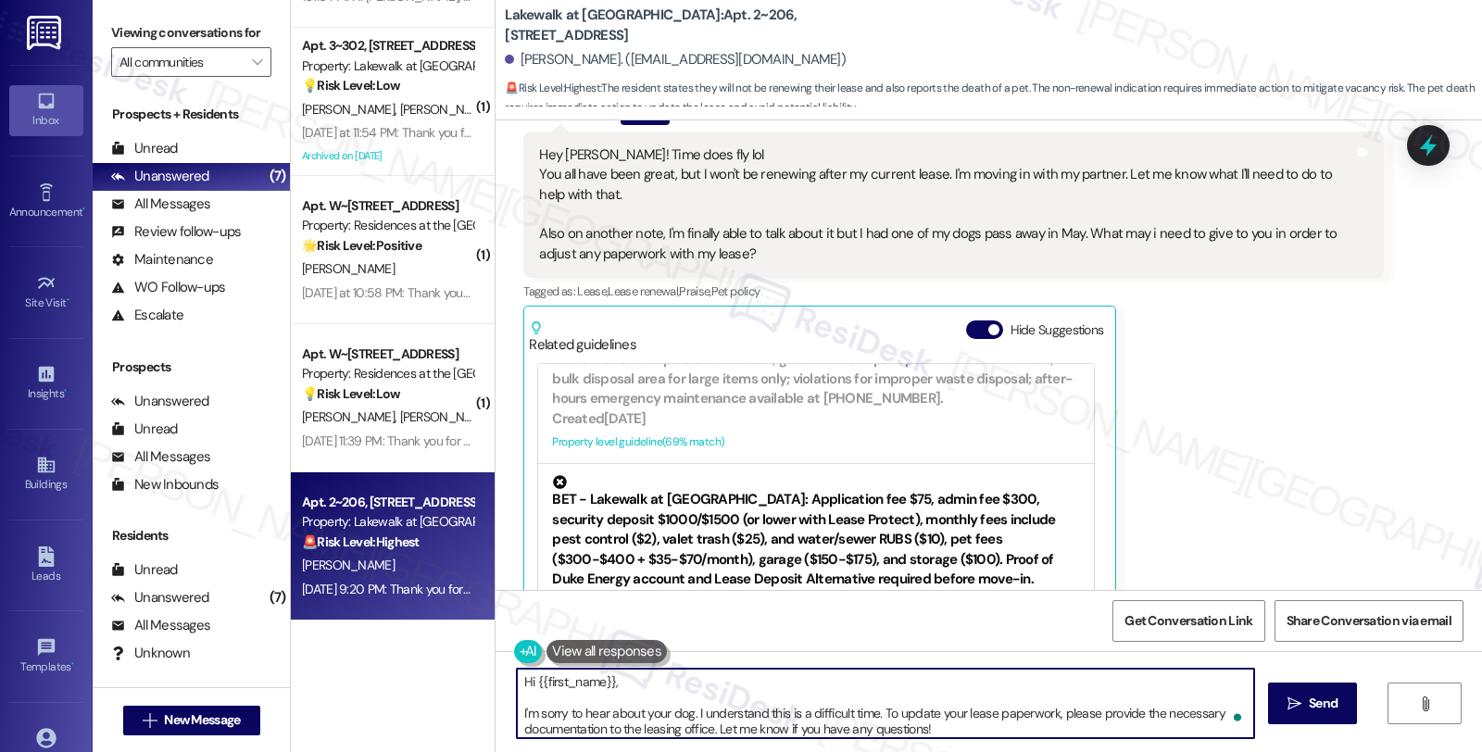
click at [695, 686] on textarea "Hi {{first_name}}, I'm sorry to hear about your dog. I understand this is a dif…" at bounding box center [885, 703] width 737 height 69
paste textarea "thank you for letting me know. While we’ll certainly miss having you here, I’m …"
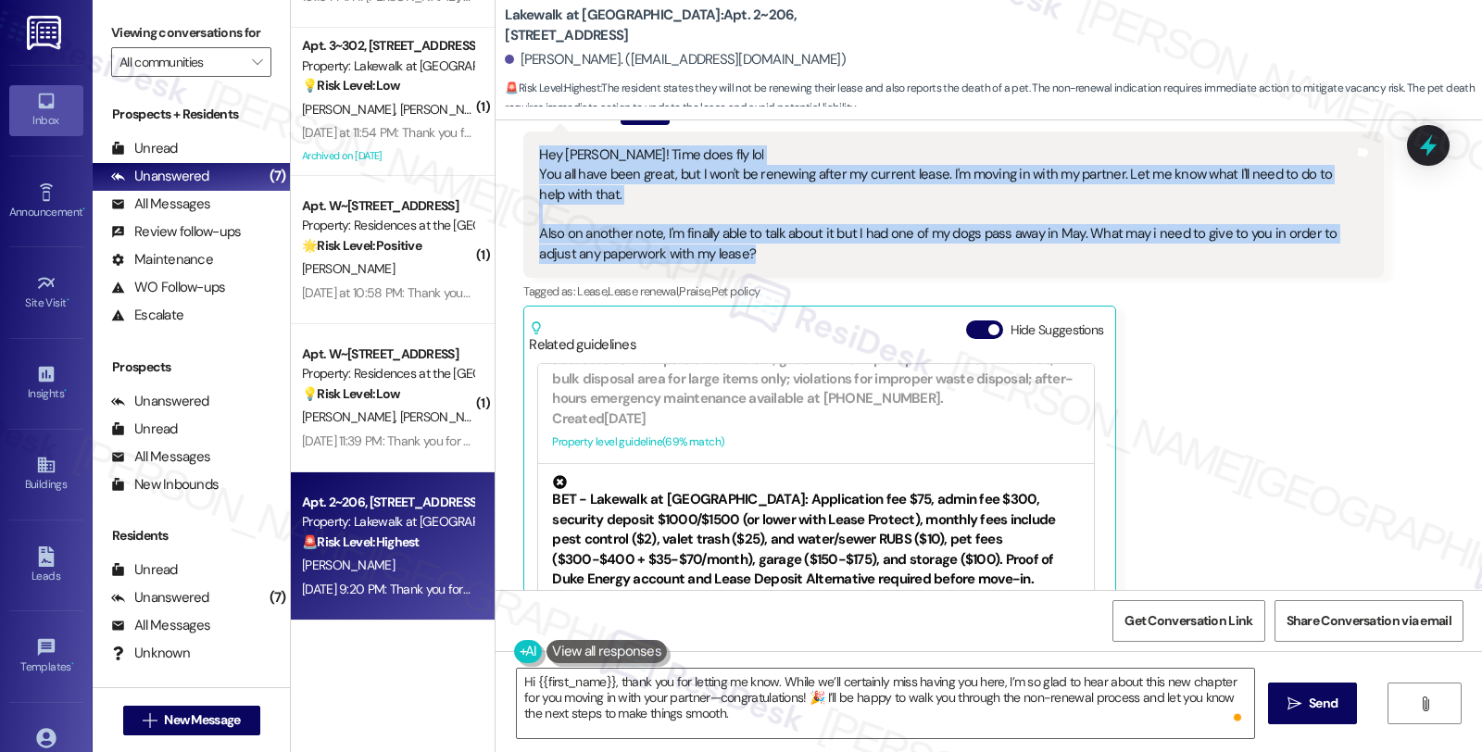
drag, startPoint x: 761, startPoint y: 234, endPoint x: 493, endPoint y: 142, distance: 283.3
click at [496, 142] on div "Received via SMS [PERSON_NAME] Question [DATE] 9:20 PM Hey [PERSON_NAME]! Time …" at bounding box center [989, 367] width 987 height 615
copy div "Hey [PERSON_NAME]! Time does fly lol You all have been great, but I won't be re…"
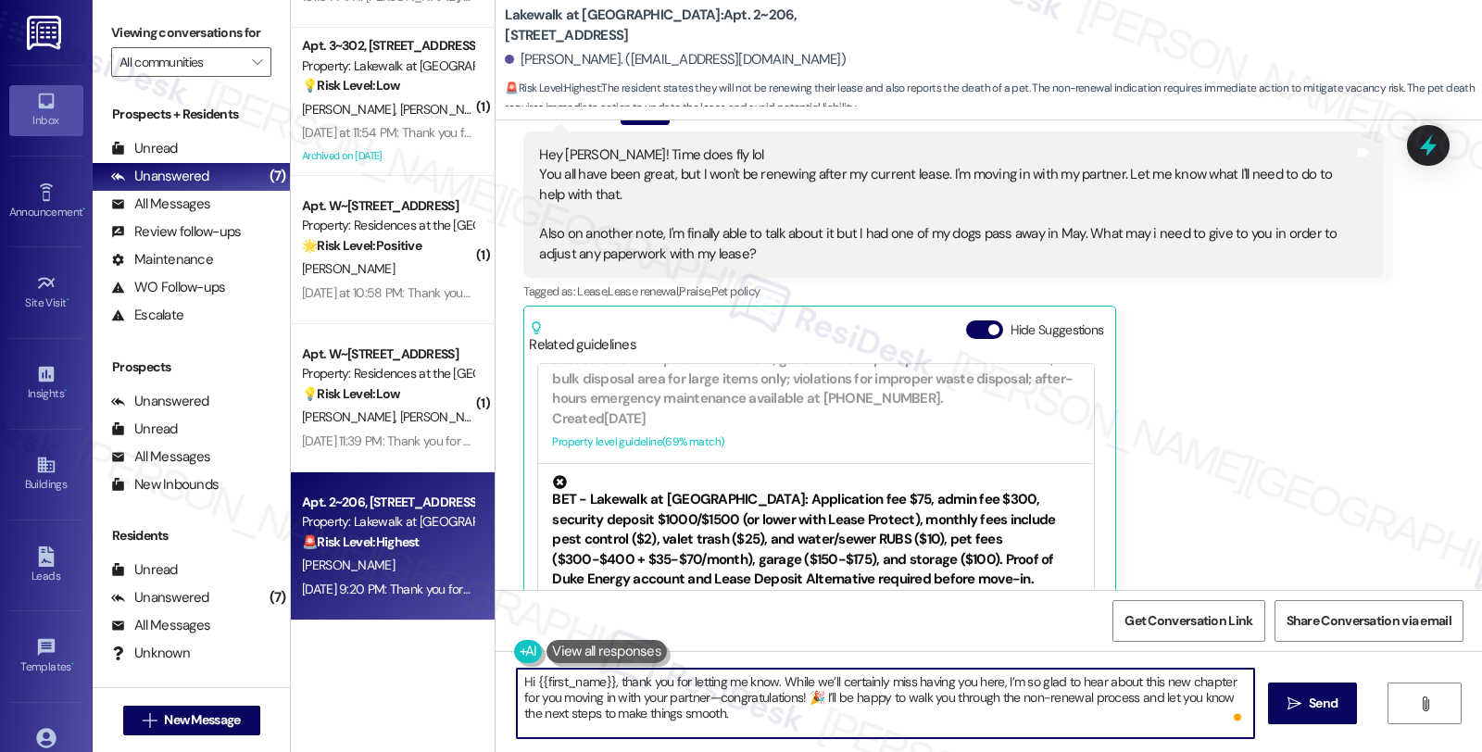
click at [606, 678] on textarea "Hi {{first_name}}, thank you for letting me know. While we’ll certainly miss ha…" at bounding box center [885, 703] width 737 height 69
click at [608, 683] on textarea "Hi {{first_name}}, thank you for letting me know. While we’ll certainly miss ha…" at bounding box center [885, 703] width 737 height 69
click at [736, 709] on textarea "Hi {{first_name}}, thank you for letting me know. While we’ll certainly miss ha…" at bounding box center [885, 703] width 737 height 69
paste textarea "Thank you for letting me know. We’ll be sad to see you go, but congratulations …"
click at [613, 674] on textarea "Hi {{first_name}}, Thank you for letting me know. We’ll be sad to see you go, b…" at bounding box center [885, 703] width 737 height 69
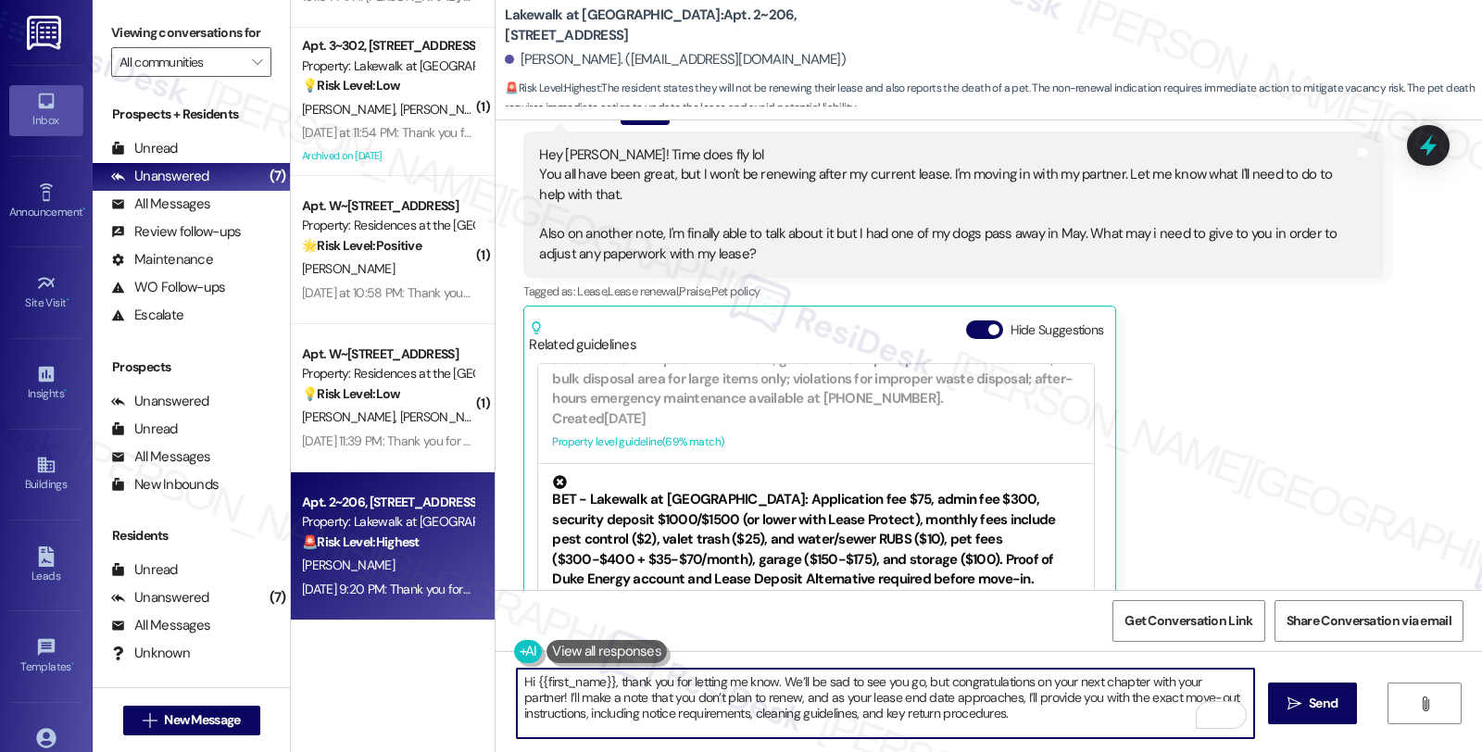
click at [961, 697] on textarea "Hi {{first_name}}, thank you for letting me know. We’ll be sad to see you go, b…" at bounding box center [885, 703] width 737 height 69
click at [1116, 698] on textarea "Hi {{first_name}}, thank you for letting me know. We’ll be sad to see you go, b…" at bounding box center [885, 703] width 737 height 69
click at [954, 713] on textarea "Hi {{first_name}}, thank you for letting me know. We’ll be sad to see you go, b…" at bounding box center [885, 703] width 737 height 69
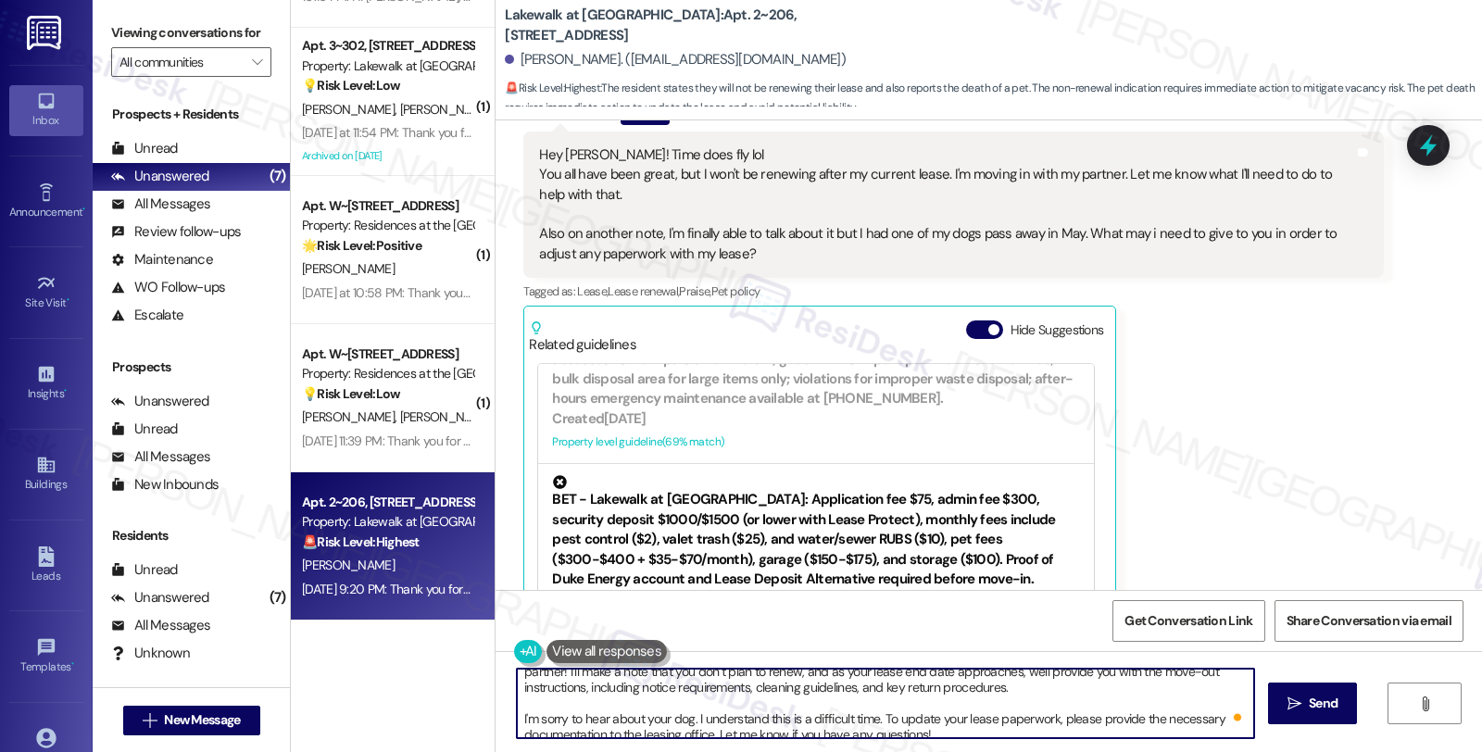
scroll to position [35, 0]
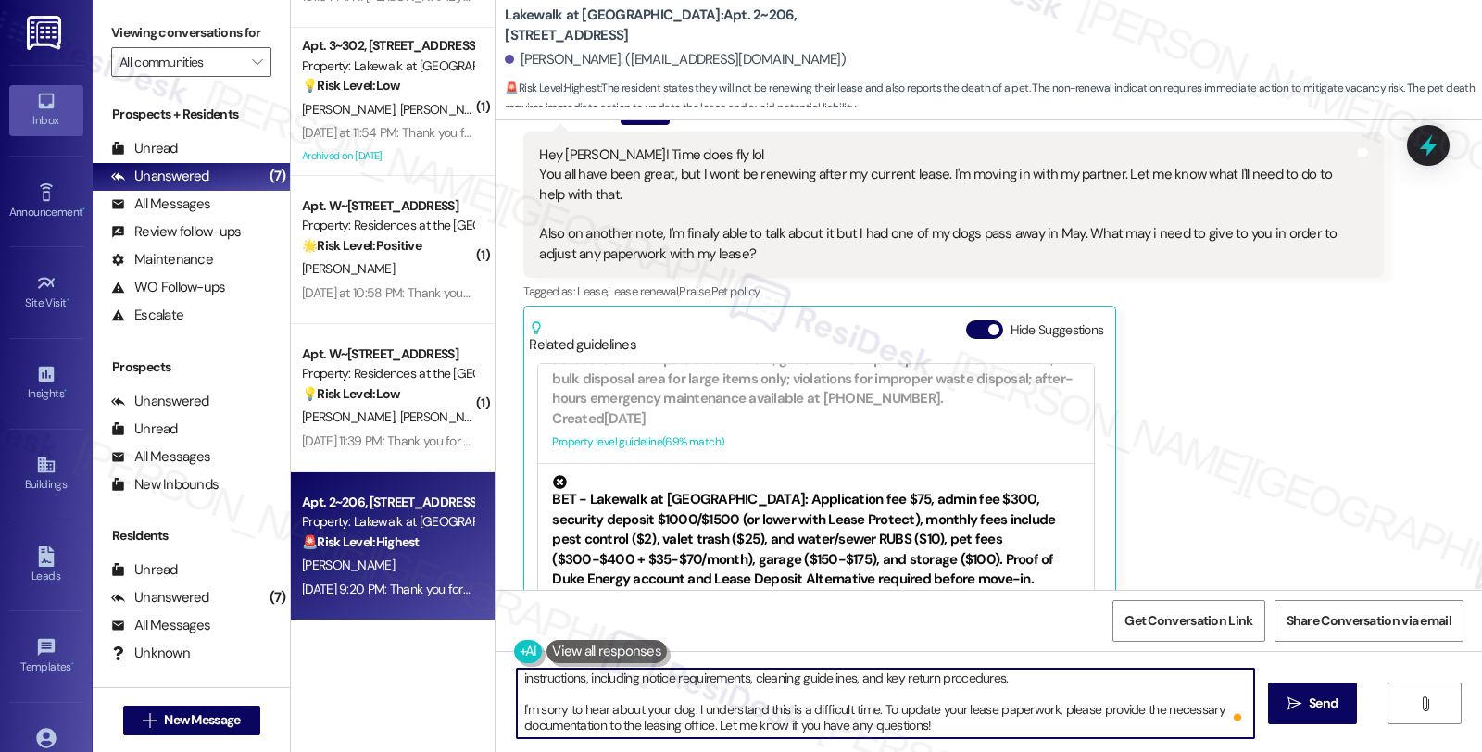
drag, startPoint x: 909, startPoint y: 708, endPoint x: 992, endPoint y: 718, distance: 84.0
click at [992, 718] on textarea "Hi {{first_name}}, thank you for letting me know. We’ll be sad to see you go, b…" at bounding box center [885, 703] width 737 height 69
click at [866, 709] on textarea "Hi {{first_name}}, thank you for letting me know. We’ll be sad to see you go, b…" at bounding box center [885, 703] width 737 height 69
drag, startPoint x: 878, startPoint y: 709, endPoint x: 923, endPoint y: 728, distance: 48.5
click at [923, 728] on textarea "Hi {{first_name}}, thank you for letting me know. We’ll be sad to see you go, b…" at bounding box center [885, 703] width 737 height 69
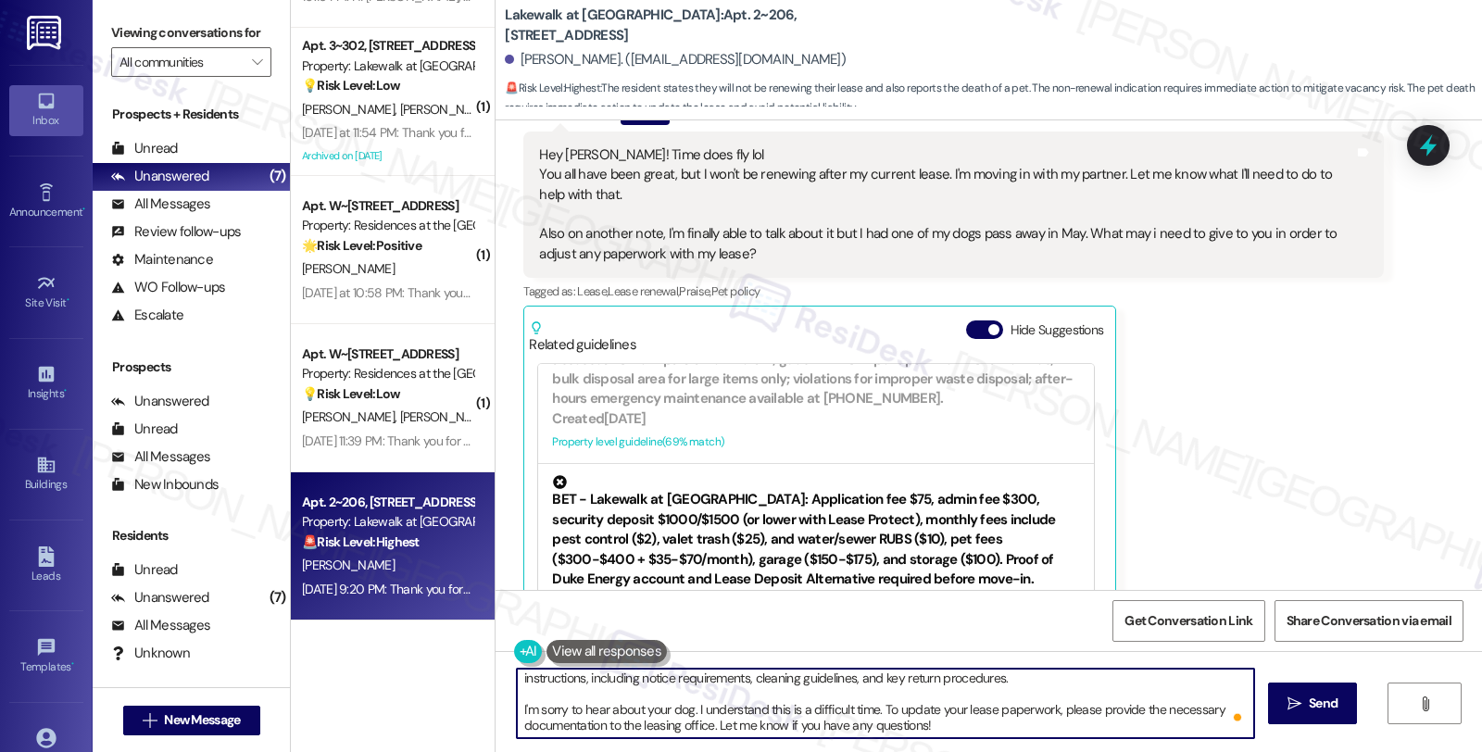
click at [878, 711] on textarea "Hi {{first_name}}, thank you for letting me know. We’ll be sad to see you go, b…" at bounding box center [885, 703] width 737 height 69
click at [875, 711] on textarea "Hi {{first_name}}, thank you for letting me know. We’ll be sad to see you go, b…" at bounding box center [885, 703] width 737 height 69
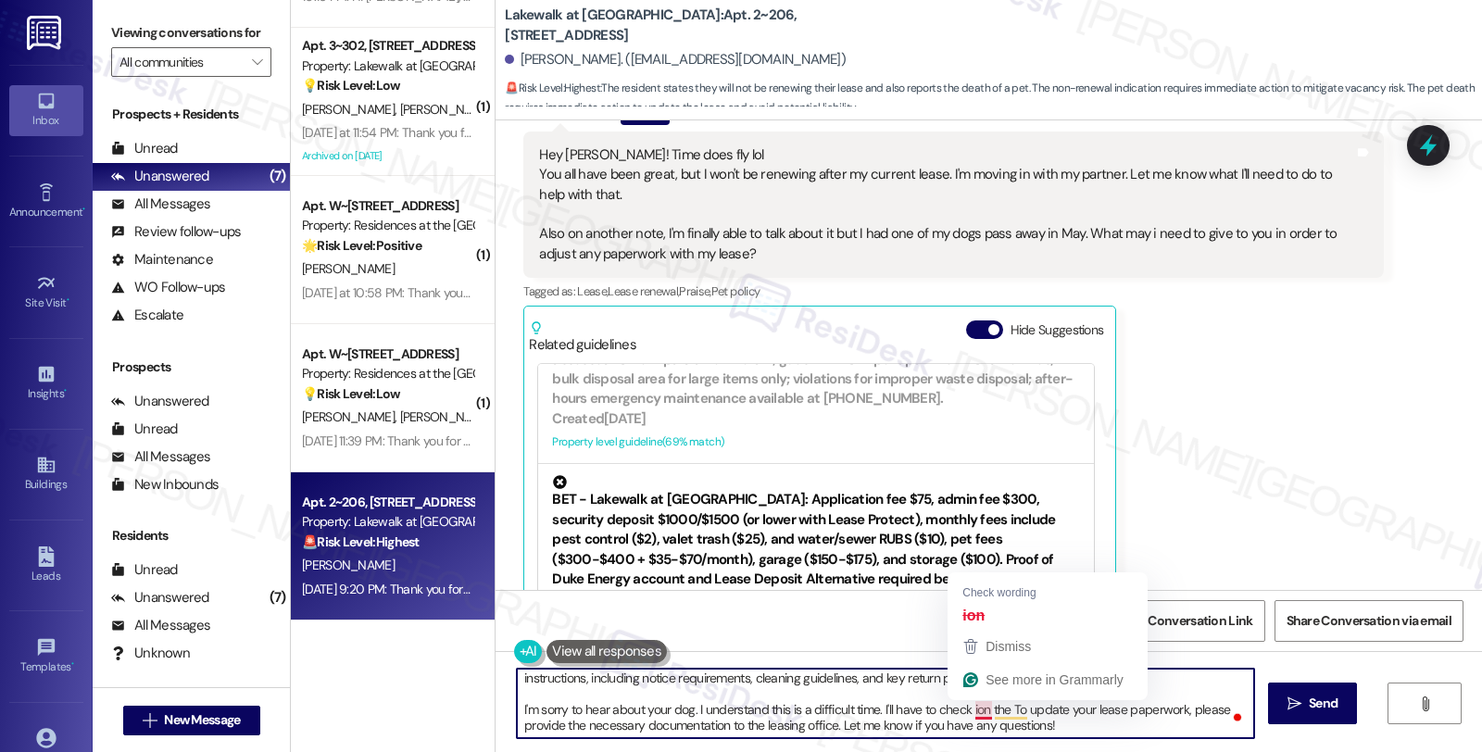
click at [965, 709] on textarea "Hi {{first_name}}, thank you for letting me know. We’ll be sad to see you go, b…" at bounding box center [885, 703] width 737 height 69
click at [999, 711] on textarea "Hi {{first_name}}, thank you for letting me know. We’ll be sad to see you go, b…" at bounding box center [885, 703] width 737 height 69
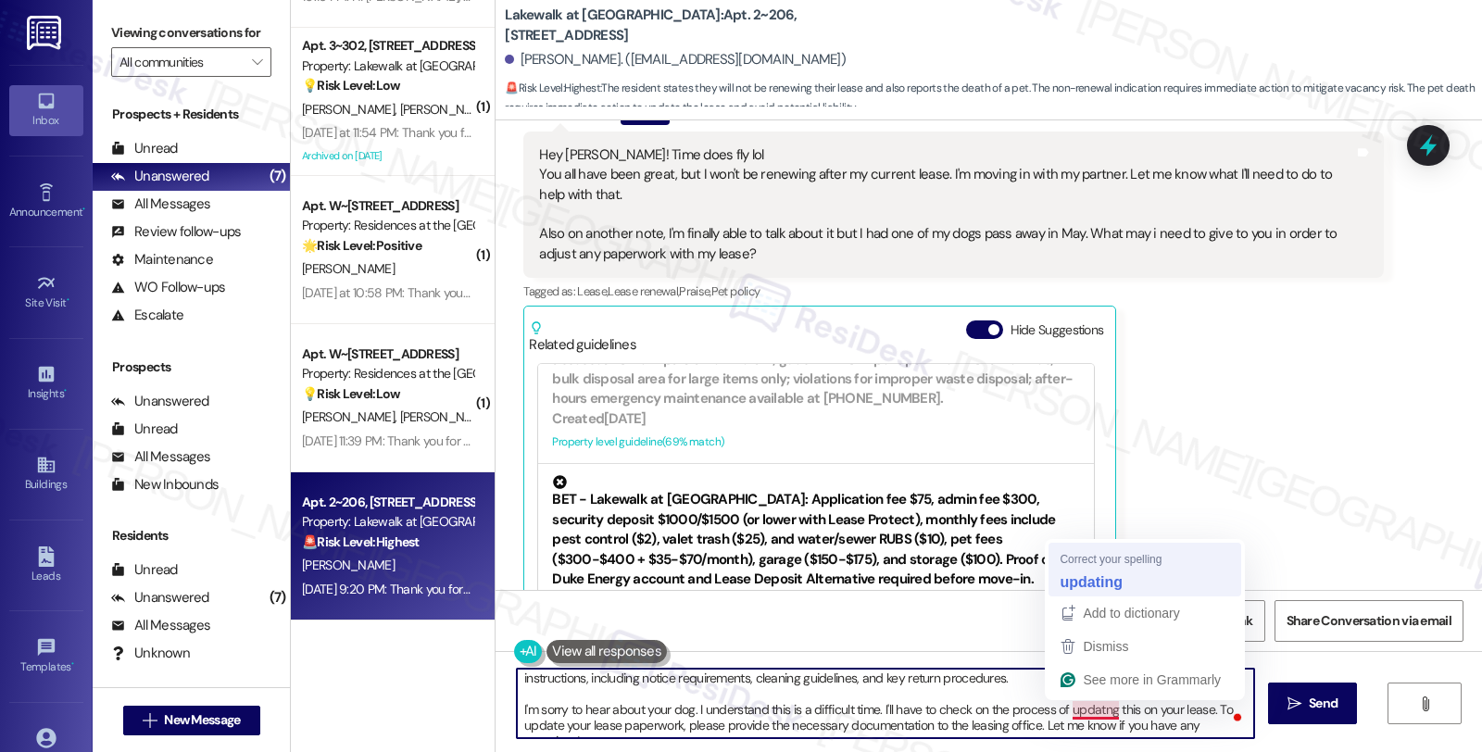
type textarea "Hi {{first_name}}, thank you for letting me know. We’ll be sad to see you go, b…"
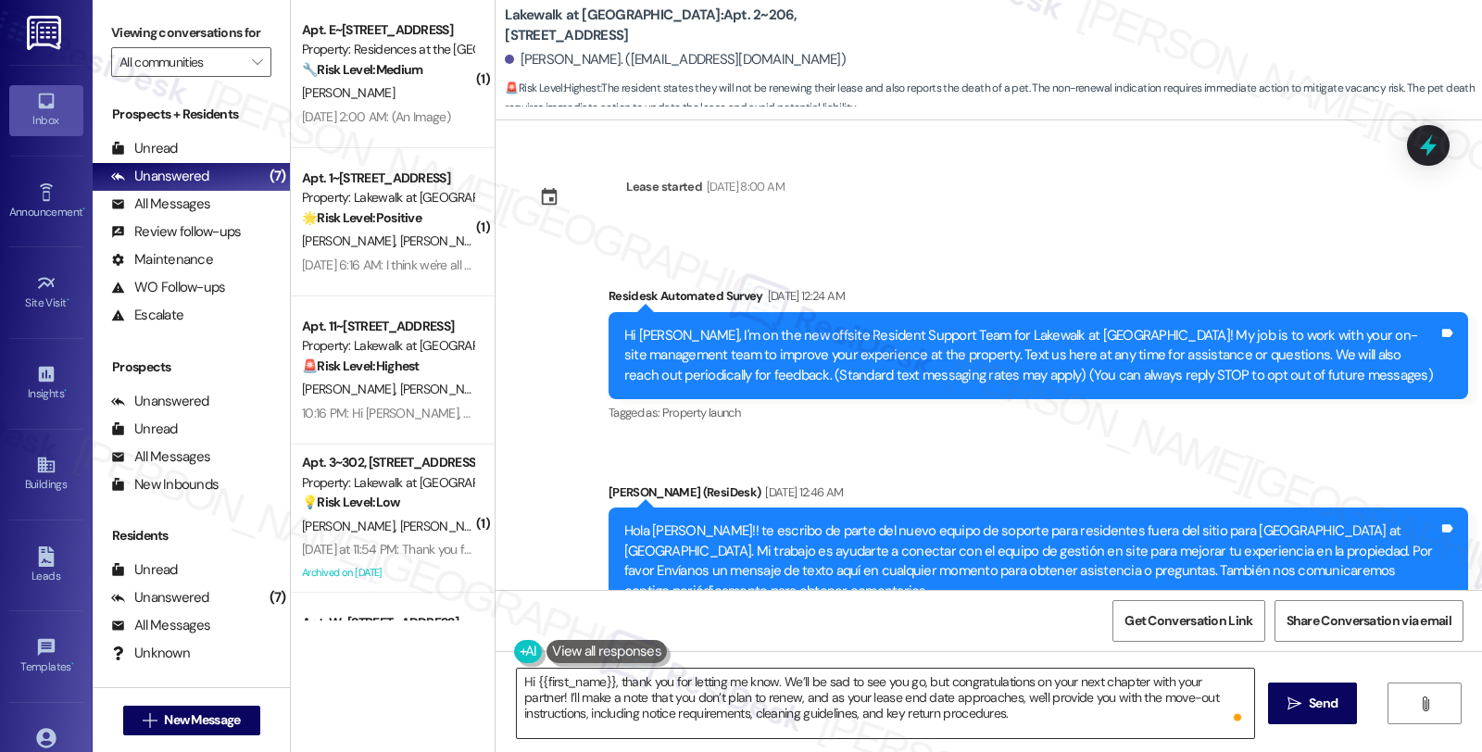
scroll to position [35, 0]
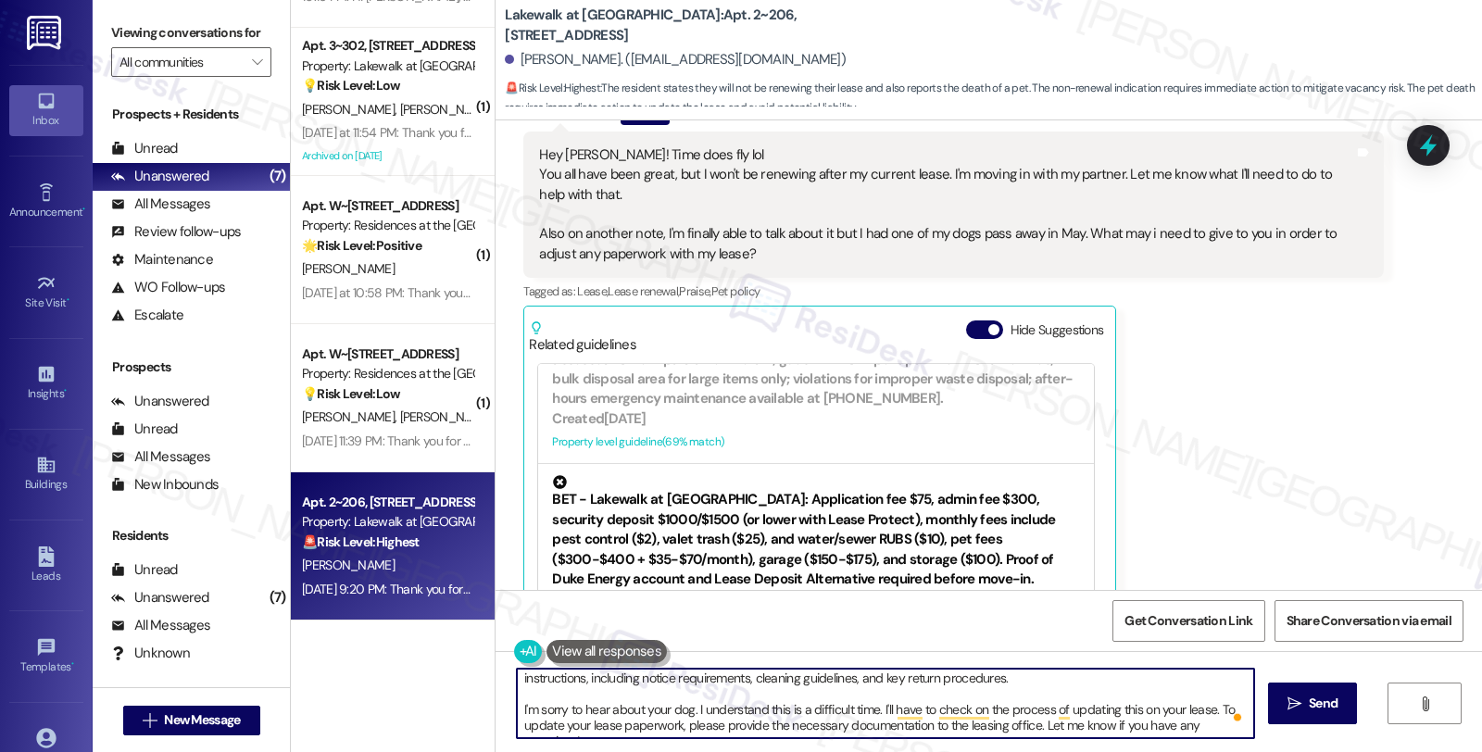
click at [1214, 699] on textarea "Hi {{first_name}}, thank you for letting me know. We’ll be sad to see you go, b…" at bounding box center [885, 703] width 737 height 69
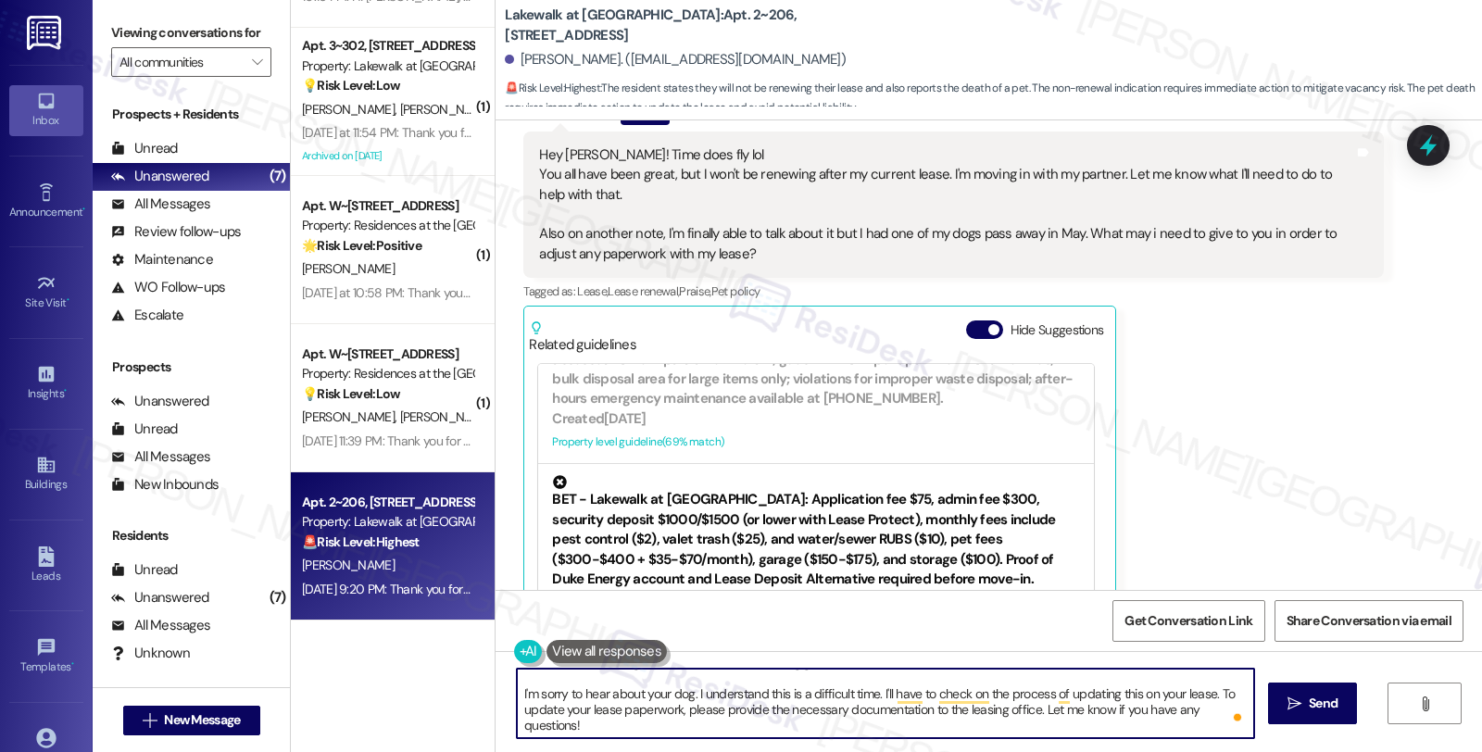
click at [1160, 709] on textarea "Hi {{first_name}}, thank you for letting me know. We’ll be sad to see you go, b…" at bounding box center [885, 703] width 737 height 69
drag, startPoint x: 1210, startPoint y: 692, endPoint x: 1218, endPoint y: 717, distance: 26.4
click at [1218, 717] on div "Hi {{first_name}}, thank you for letting me know. We’ll be sad to see you go, b…" at bounding box center [885, 703] width 739 height 71
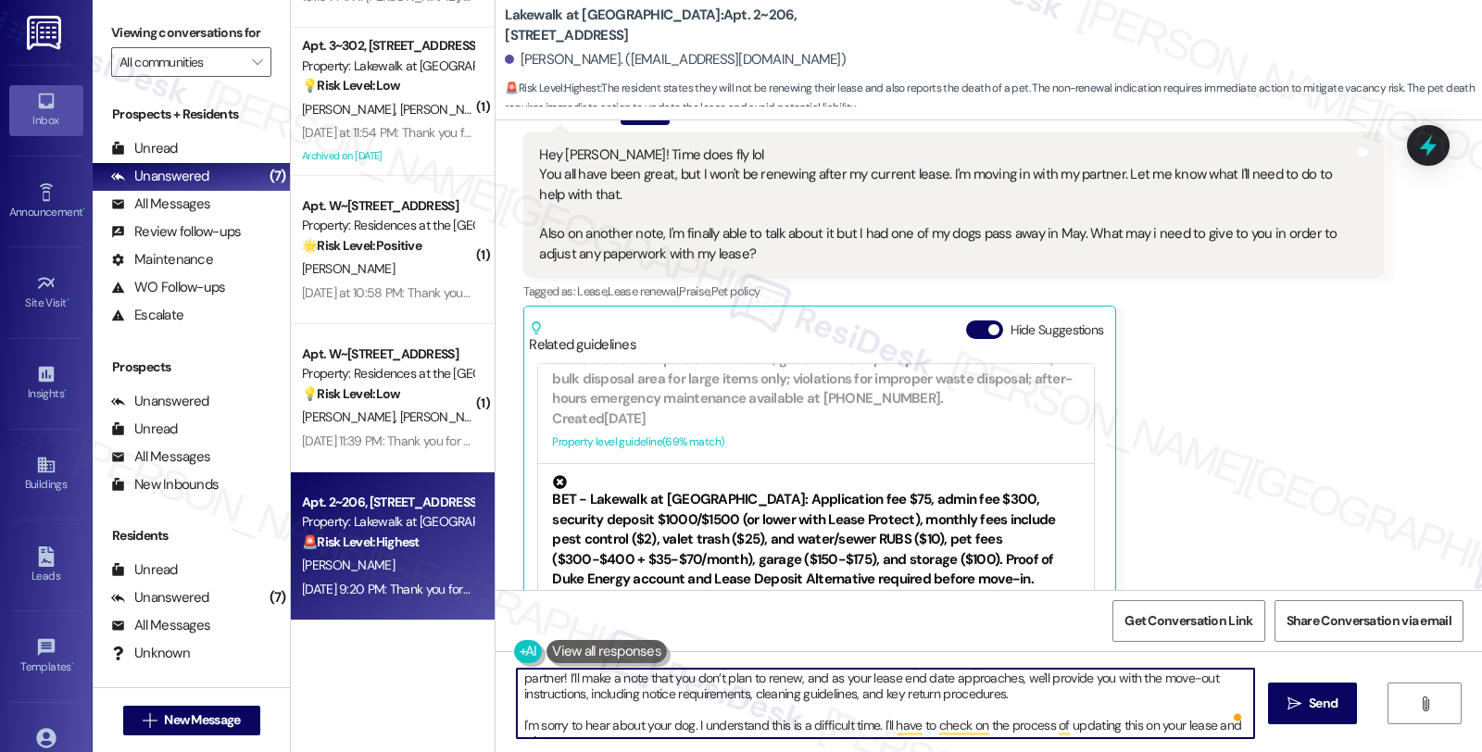
scroll to position [35, 0]
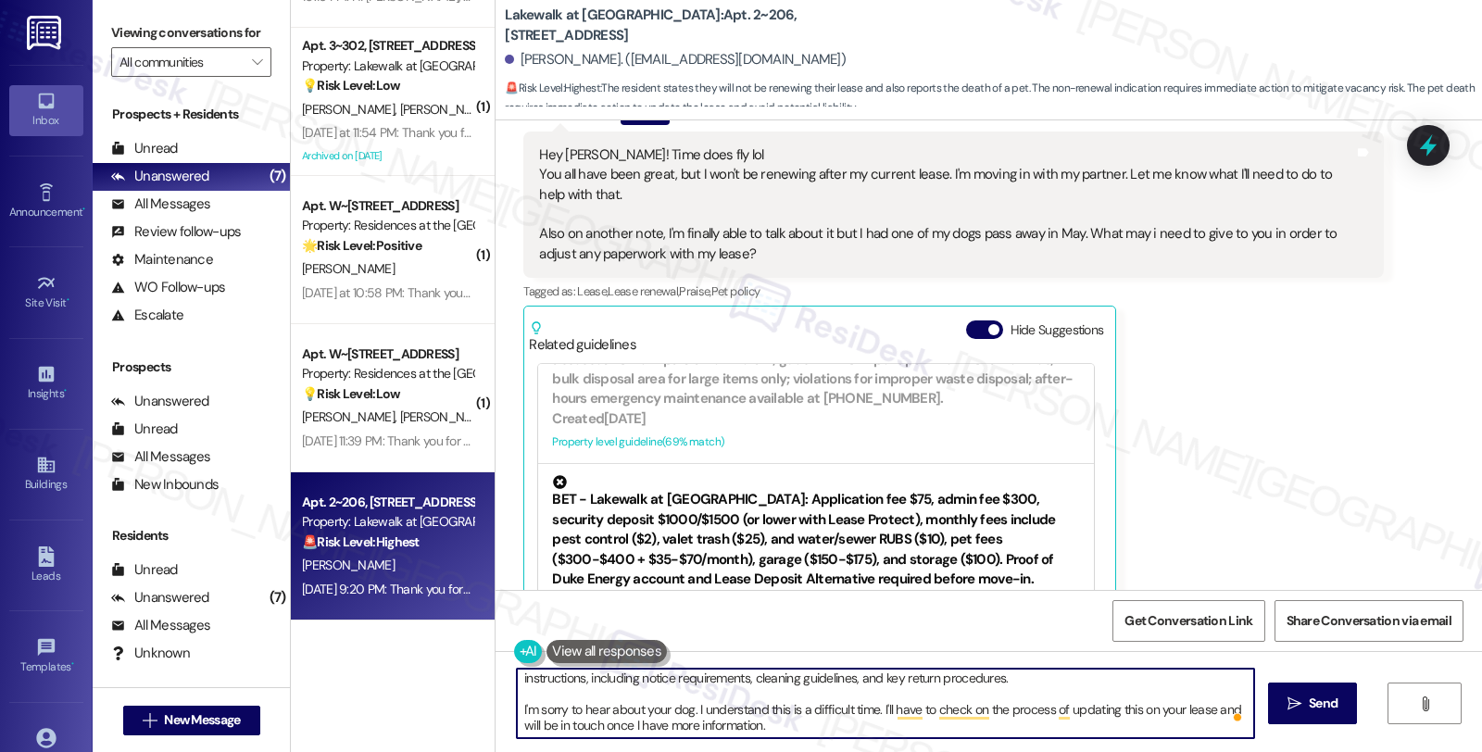
click at [849, 716] on textarea "Hi {{first_name}}, thank you for letting me know. We’ll be sad to see you go, b…" at bounding box center [885, 703] width 737 height 69
click at [846, 728] on textarea "Hi {{first_name}}, thank you for letting me know. We’ll be sad to see you go, b…" at bounding box center [885, 703] width 737 height 69
type textarea "Hi {{first_name}}, thank you for letting me know. We’ll be sad to see you go, b…"
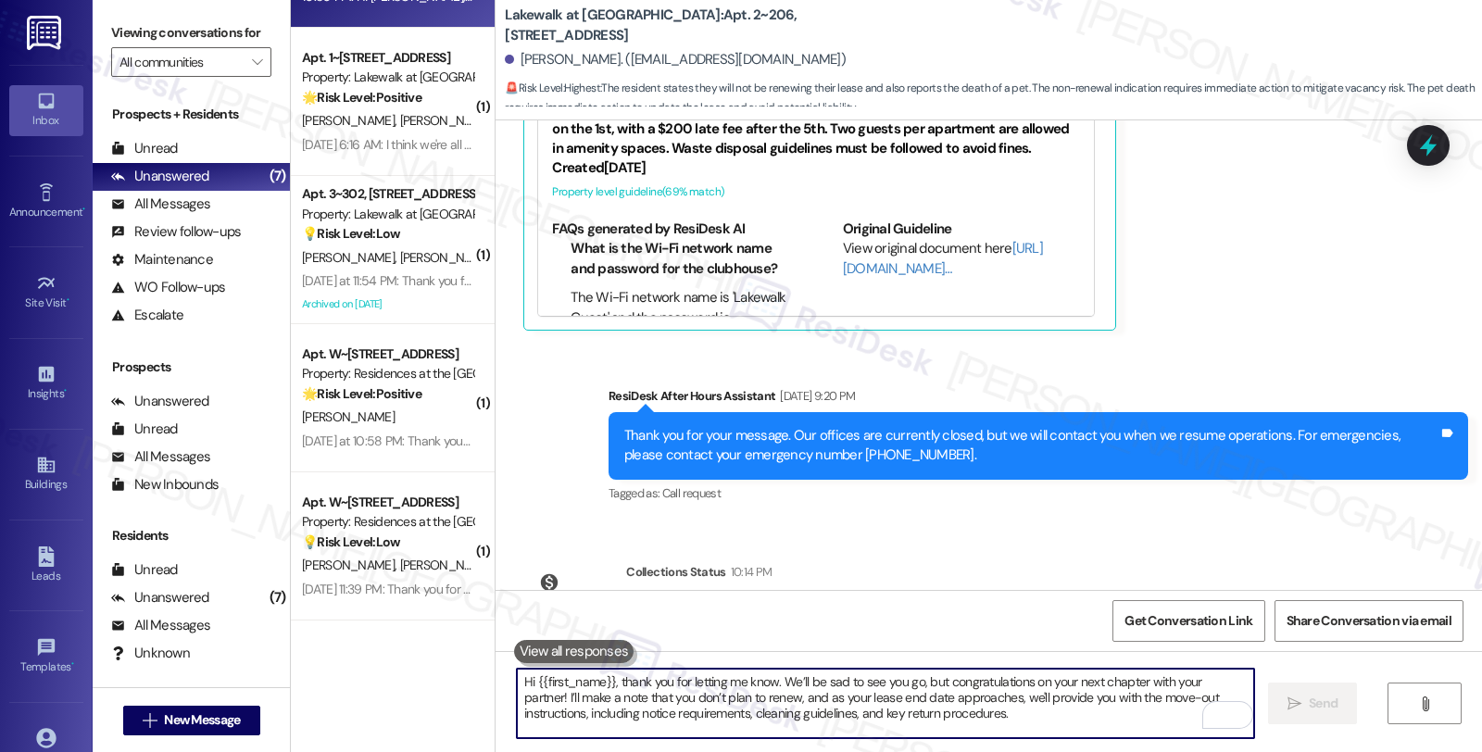
scroll to position [1628, 0]
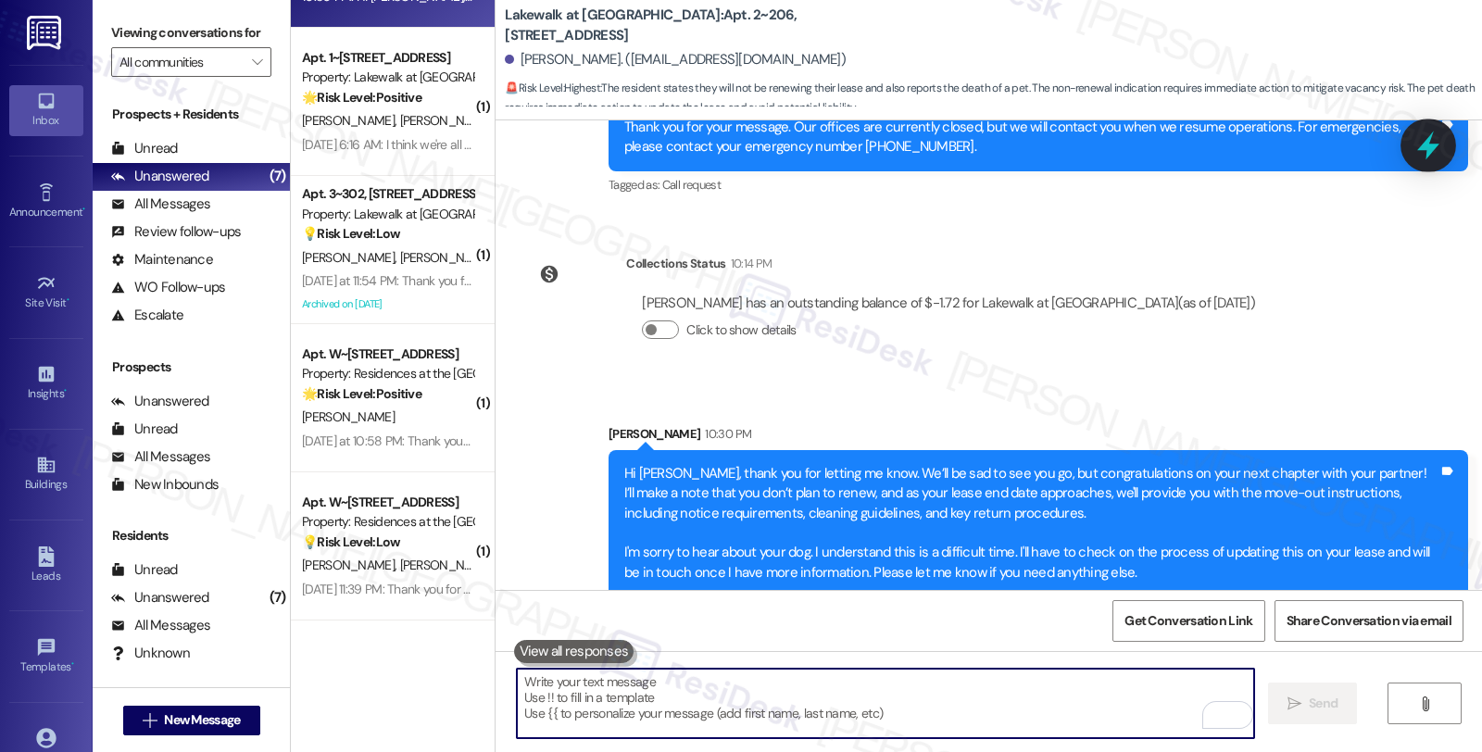
click at [1436, 145] on icon at bounding box center [1428, 146] width 22 height 29
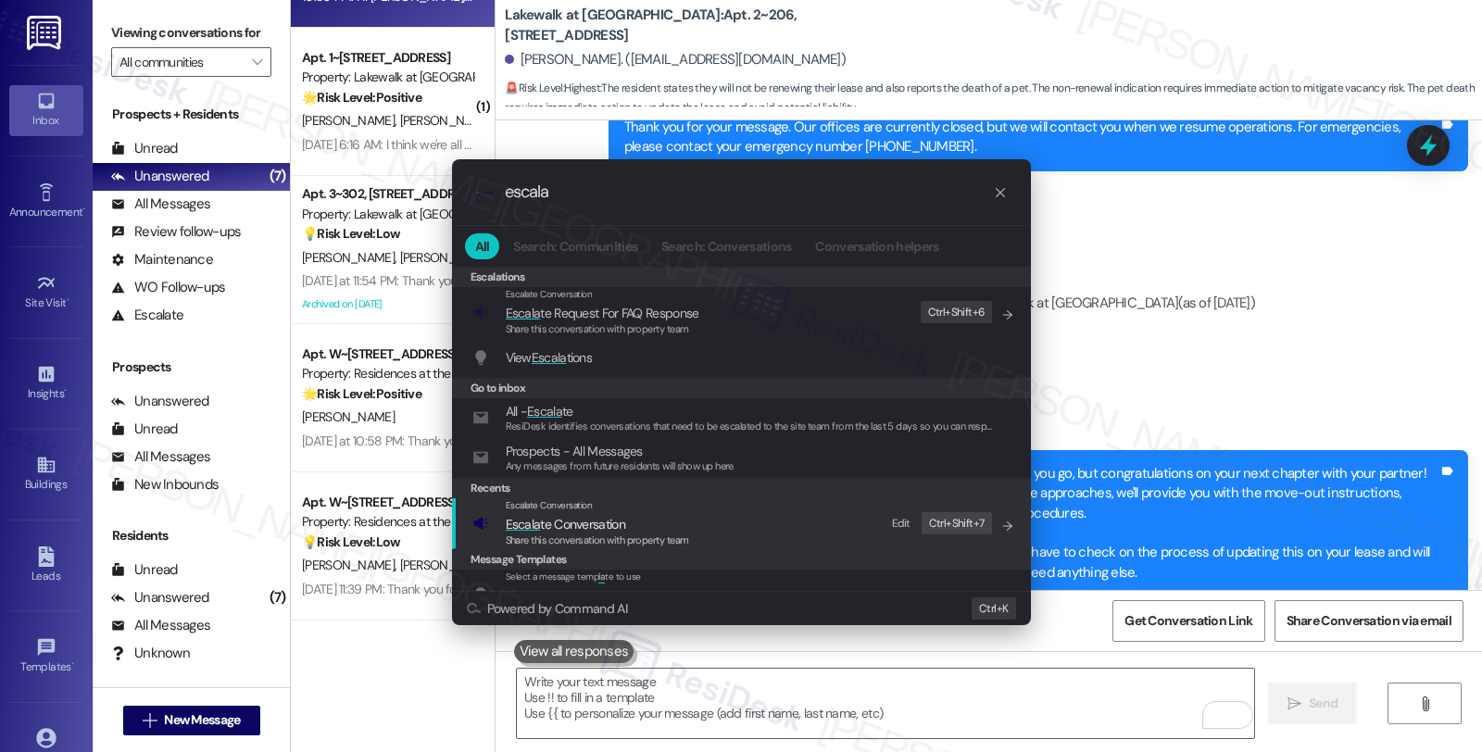
type input "escala"
click at [574, 522] on span "Escala te Conversation" at bounding box center [566, 524] width 120 height 17
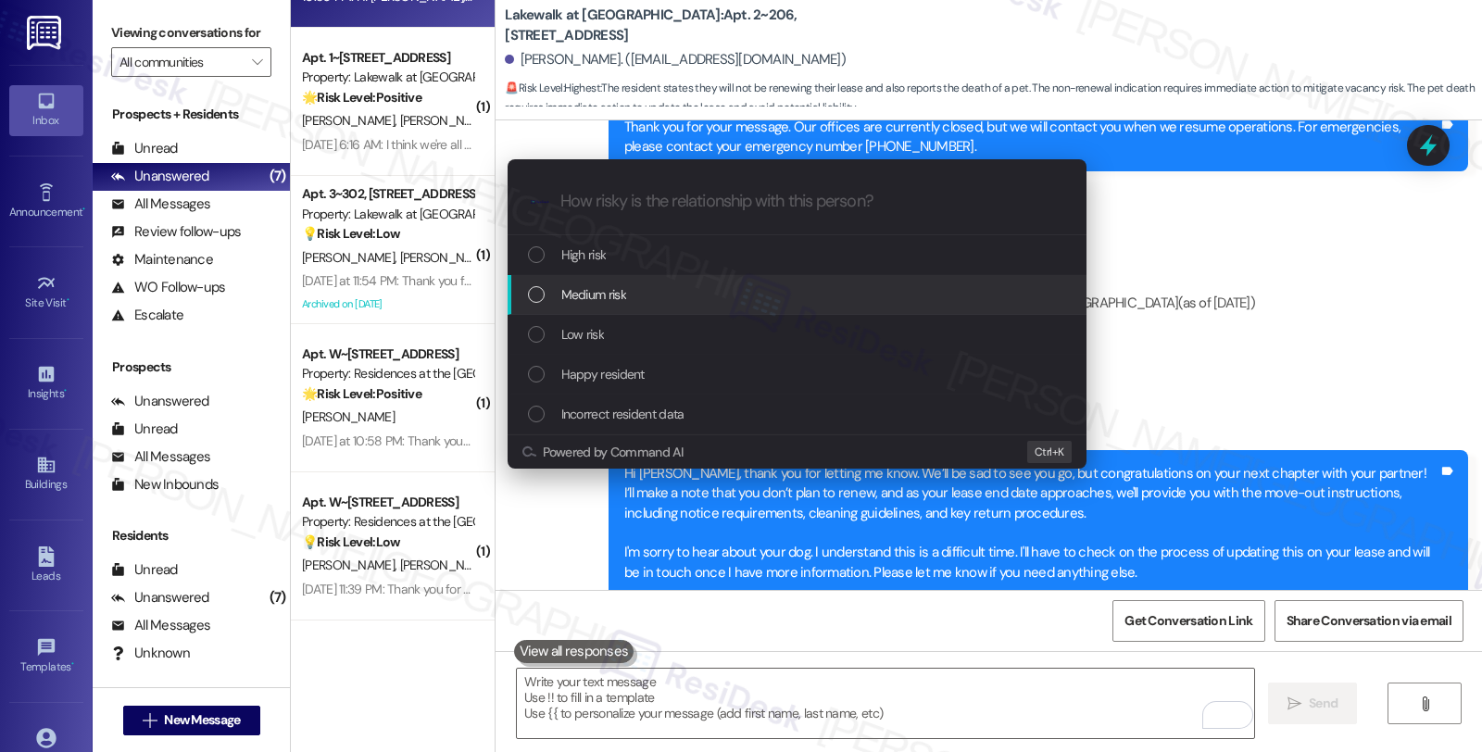
click at [604, 295] on span "Medium risk" at bounding box center [593, 294] width 65 height 20
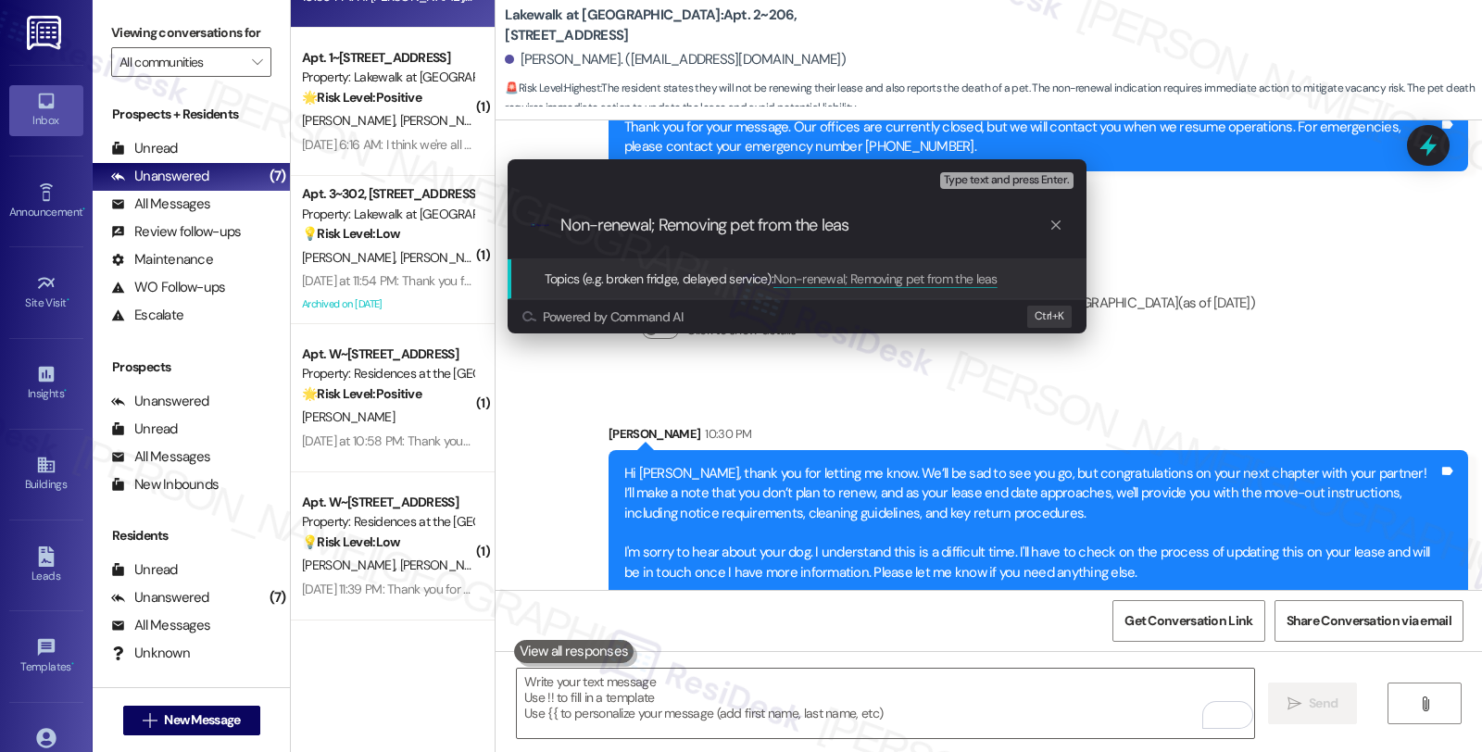
type input "Non-renewal; Removing pet from the lease"
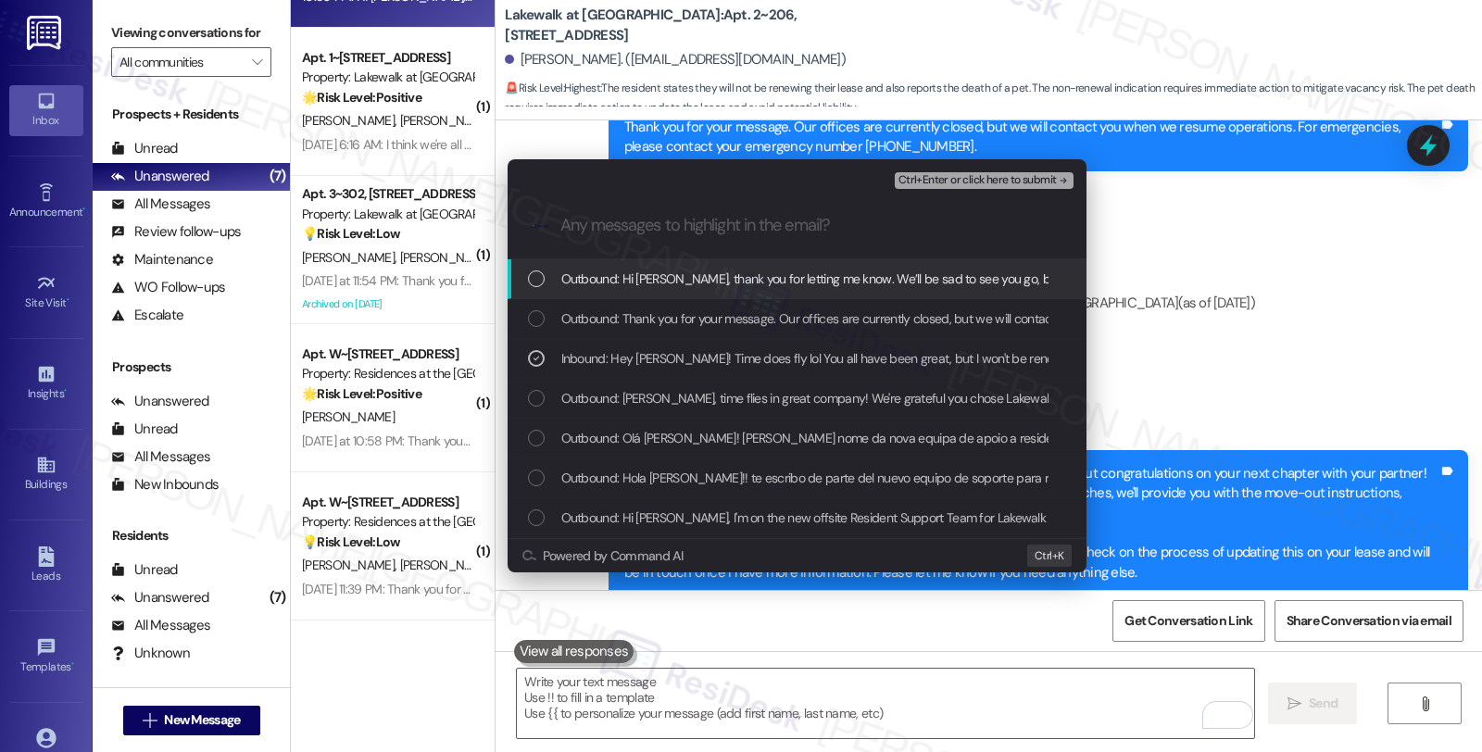
click at [963, 174] on span "Ctrl+Enter or click here to submit" at bounding box center [978, 180] width 158 height 13
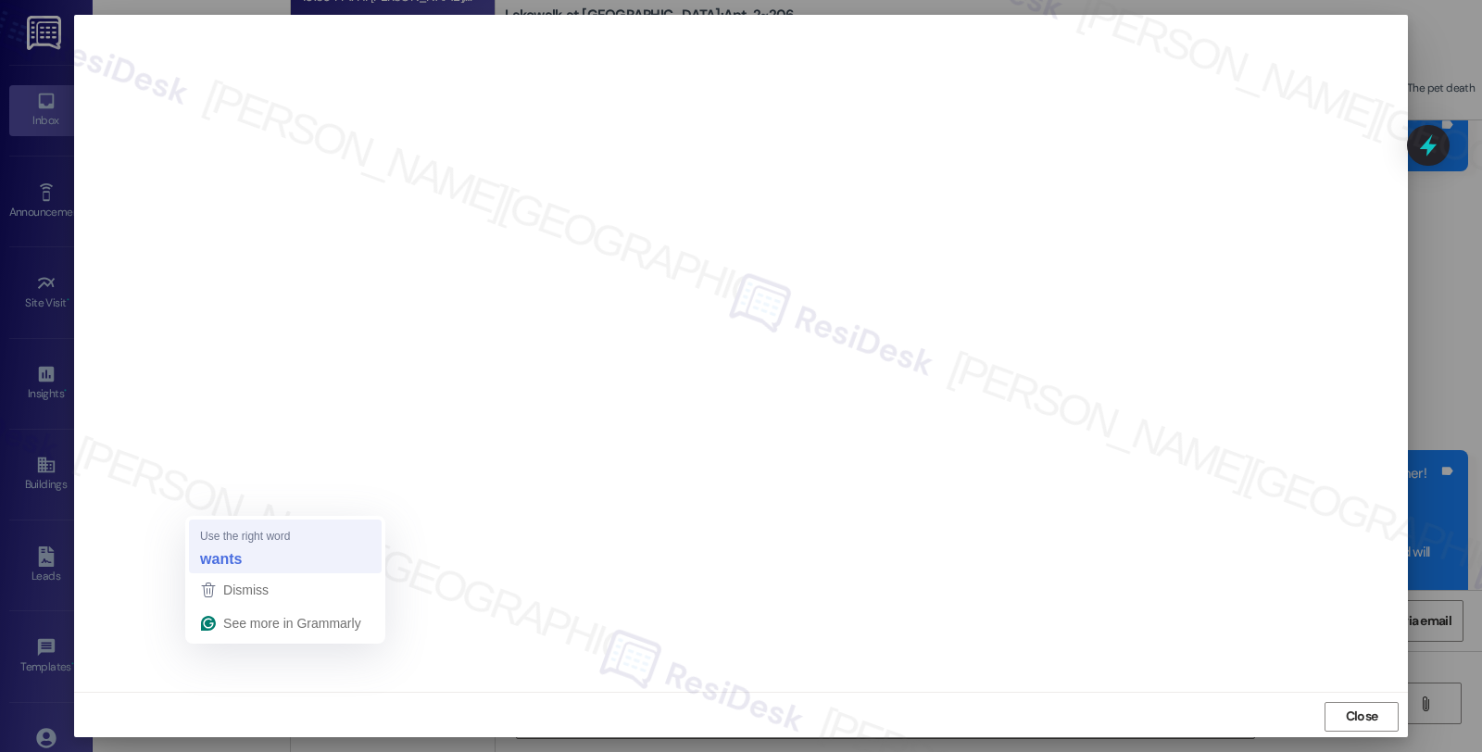
click at [257, 556] on div "wants" at bounding box center [285, 559] width 178 height 30
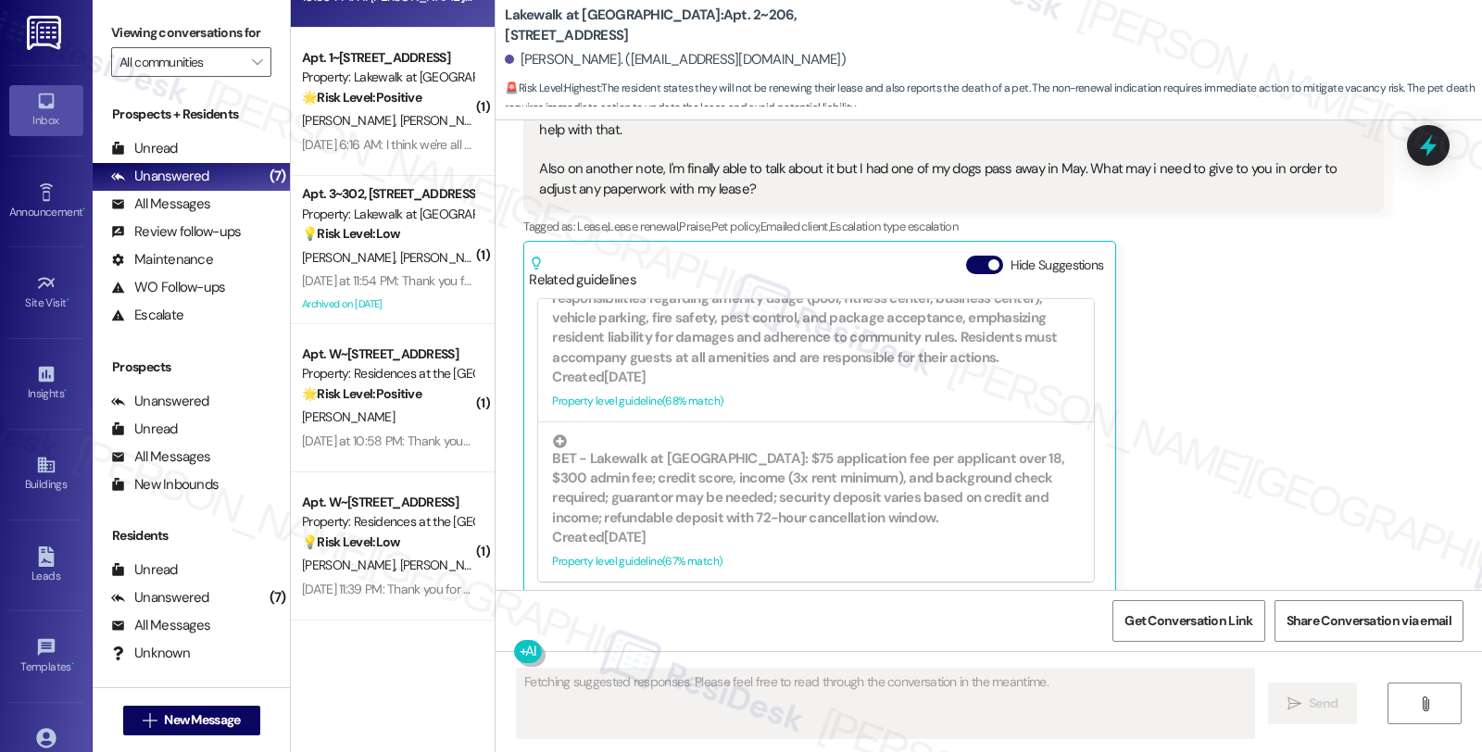
scroll to position [1655, 0]
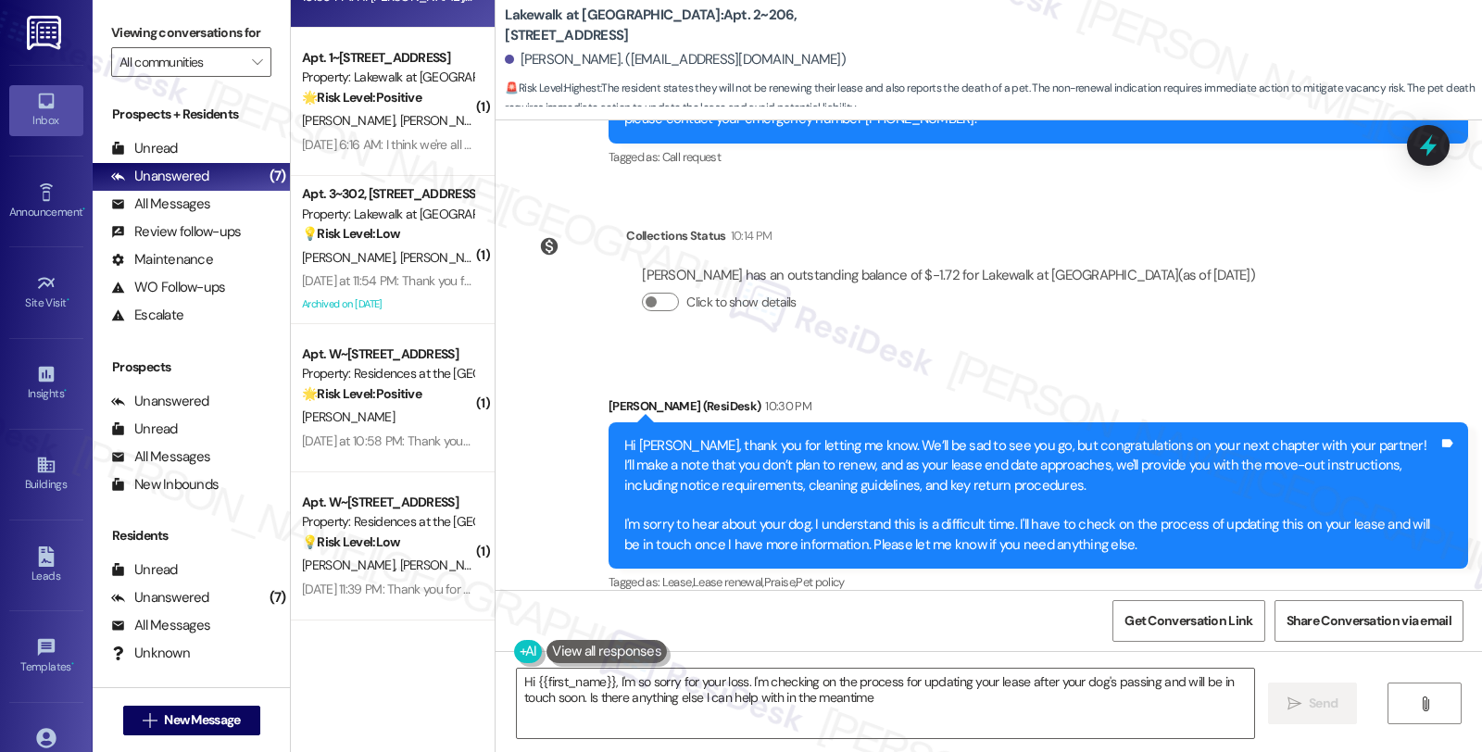
type textarea "Hi {{first_name}}, I'm so sorry for your loss. I'm checking on the process for …"
